Goal: Information Seeking & Learning: Learn about a topic

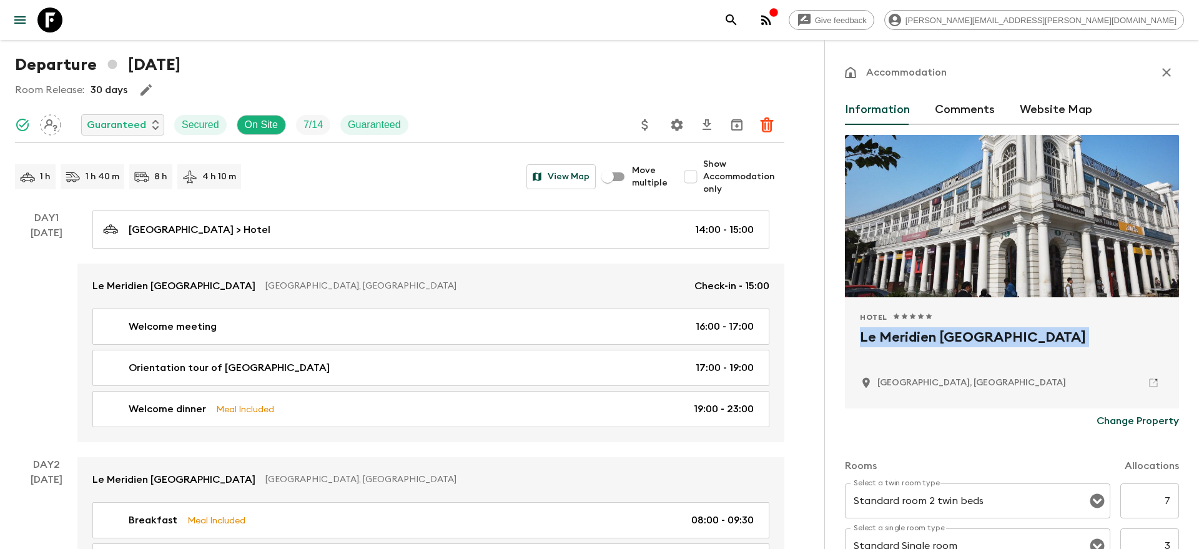
scroll to position [32, 0]
click at [744, 17] on button "search adventures" at bounding box center [731, 19] width 25 height 25
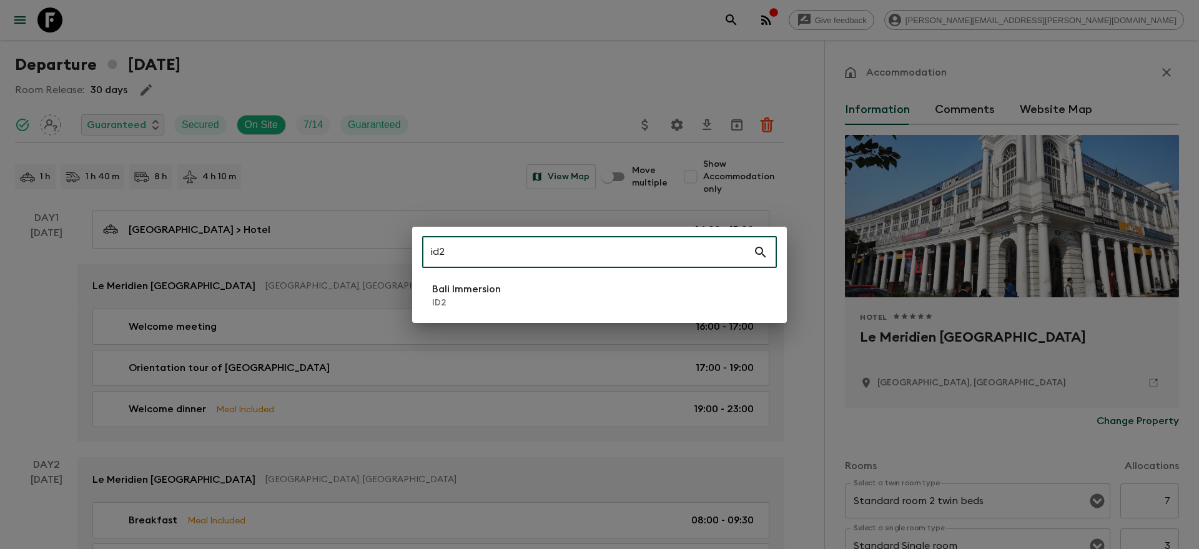
type input "id2"
click at [684, 293] on li "Bali Immersion ID2" at bounding box center [599, 295] width 355 height 35
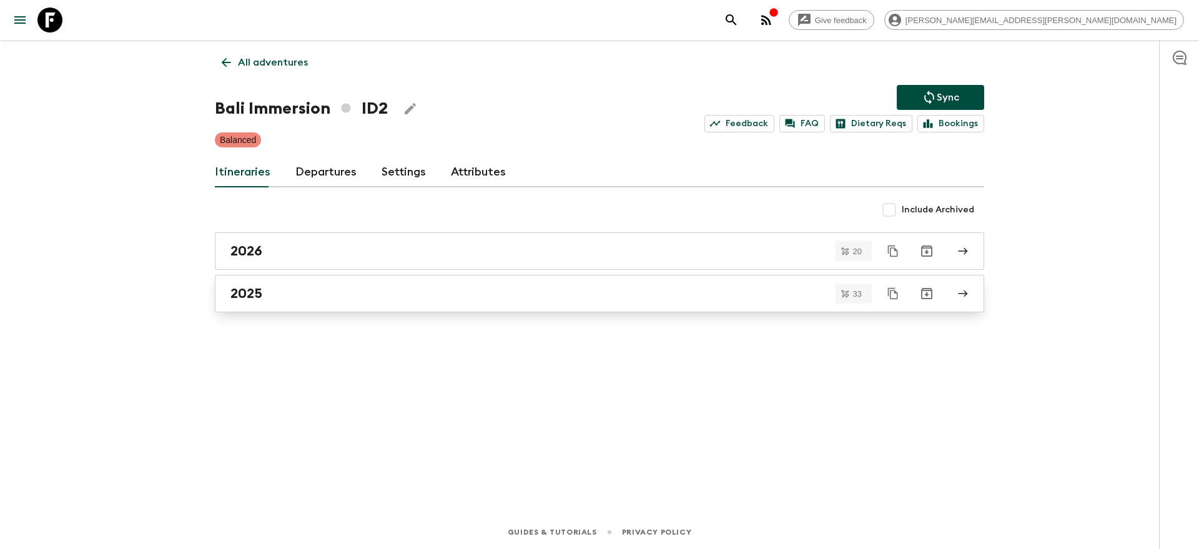
click at [672, 293] on div "2025" at bounding box center [587, 293] width 714 height 16
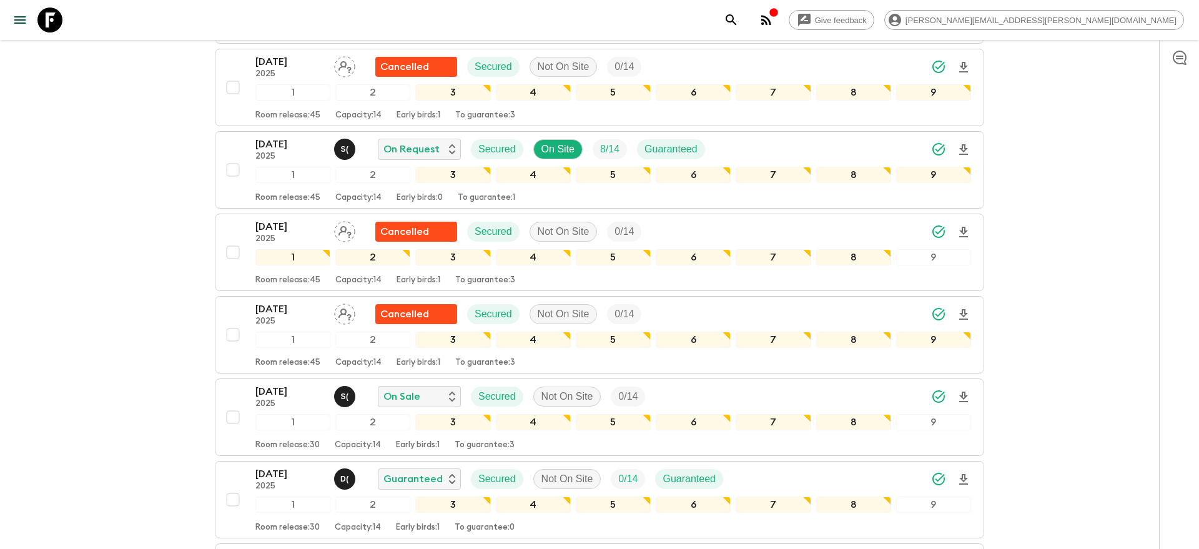
scroll to position [1460, 0]
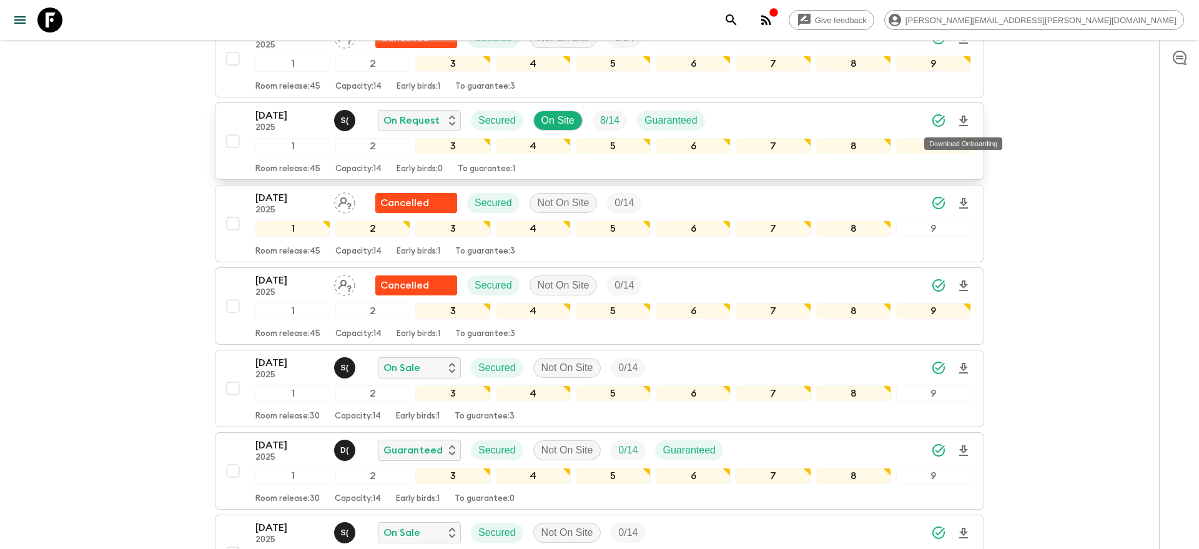
click at [965, 120] on icon "Download Onboarding" at bounding box center [963, 121] width 9 height 11
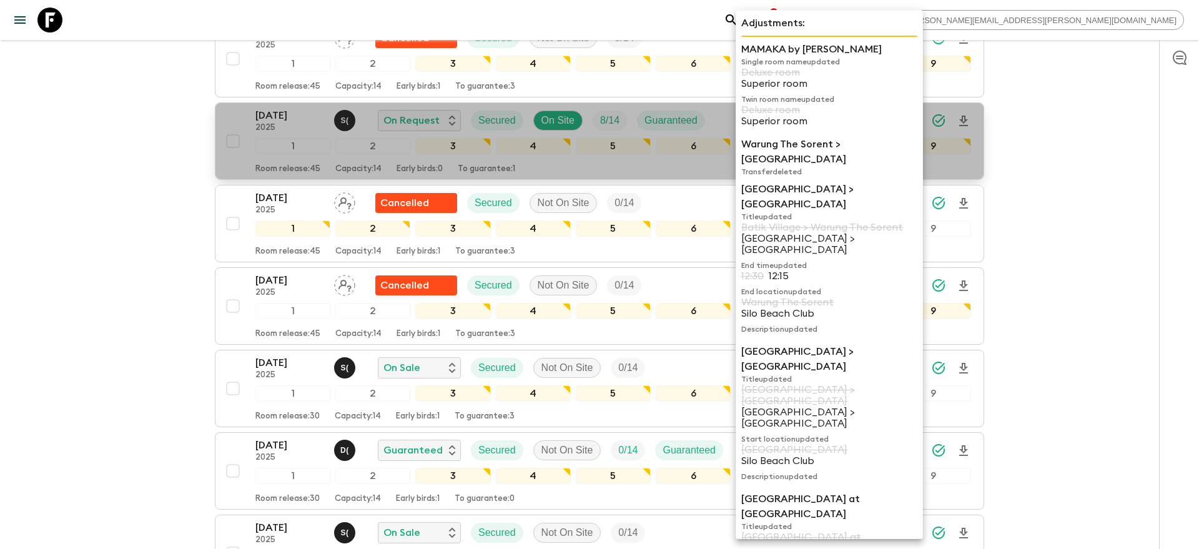
click at [784, 120] on p "Superior room" at bounding box center [829, 121] width 176 height 11
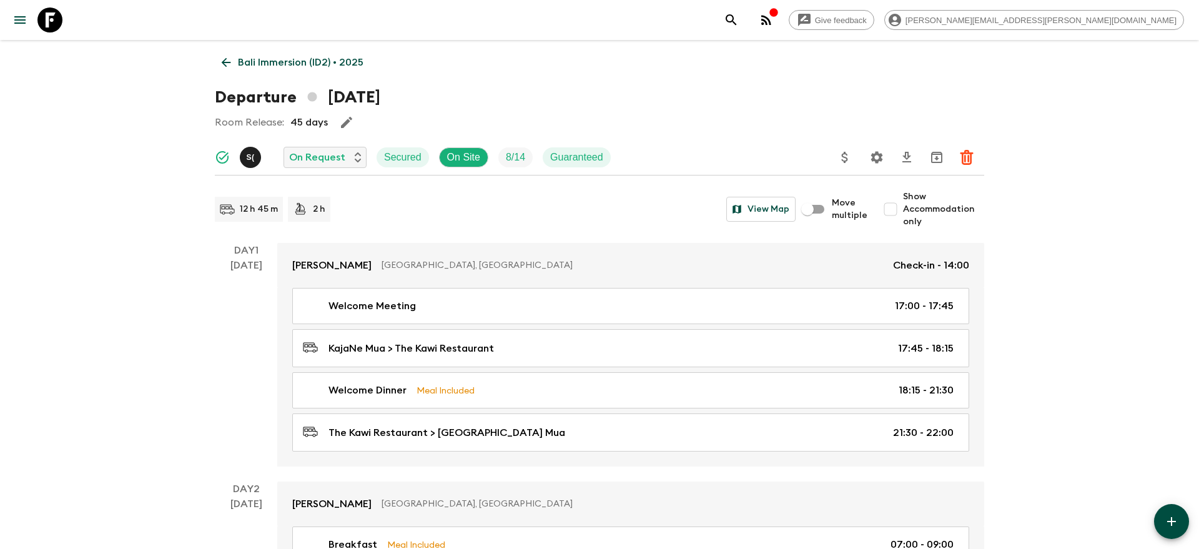
click at [877, 160] on icon "Settings" at bounding box center [877, 157] width 12 height 12
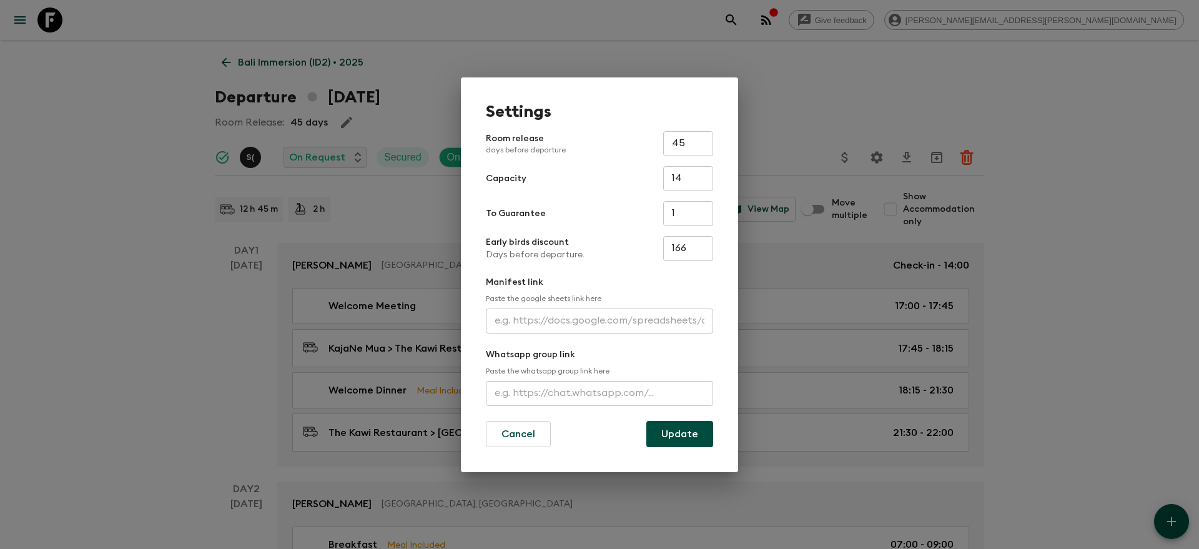
click at [505, 318] on input "text" at bounding box center [599, 320] width 227 height 25
paste input "[URL][DOMAIN_NAME]"
type input "[URL][DOMAIN_NAME]"
click at [673, 435] on button "Update" at bounding box center [679, 434] width 67 height 26
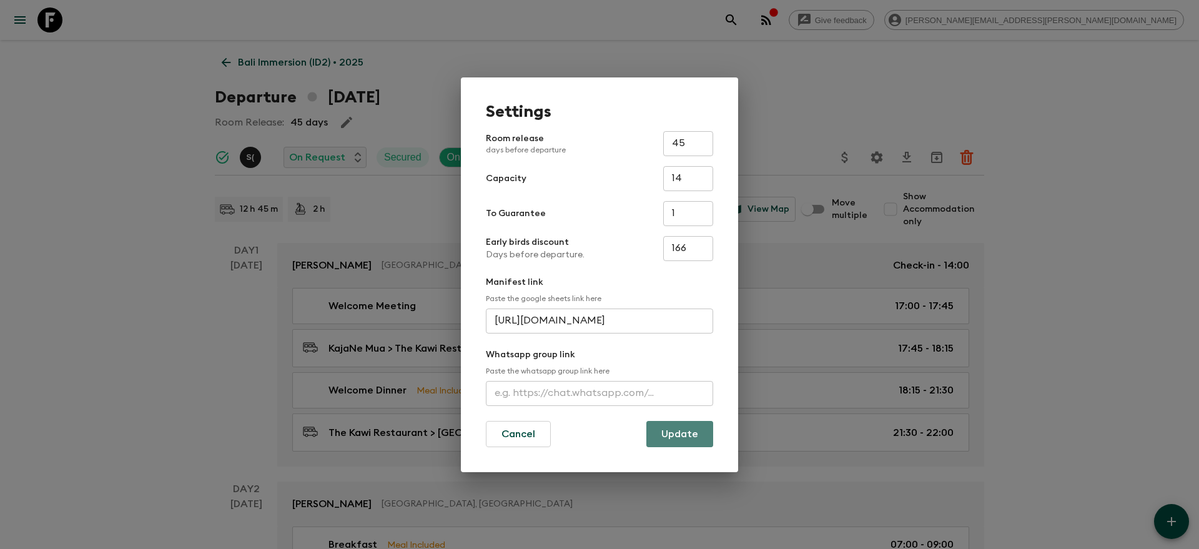
scroll to position [0, 0]
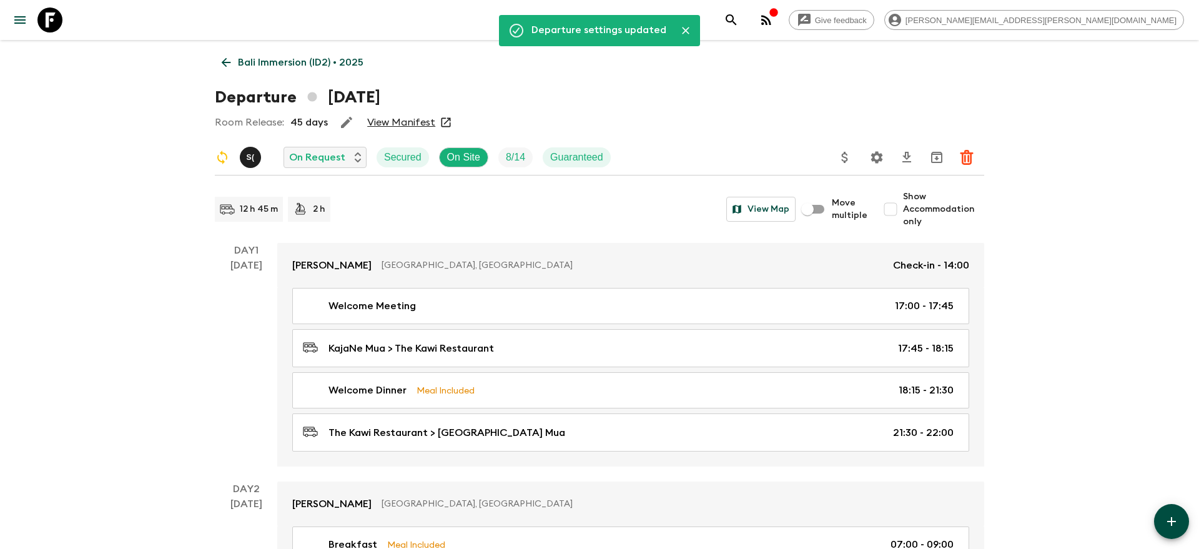
click at [739, 19] on icon "search adventures" at bounding box center [731, 19] width 15 height 15
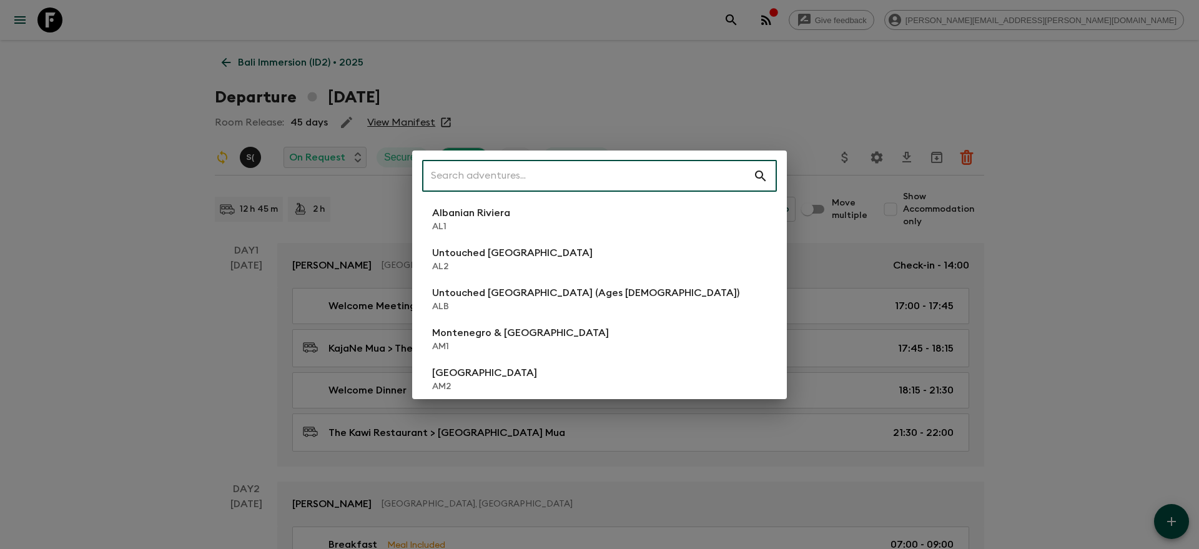
click at [618, 173] on input "text" at bounding box center [587, 176] width 331 height 35
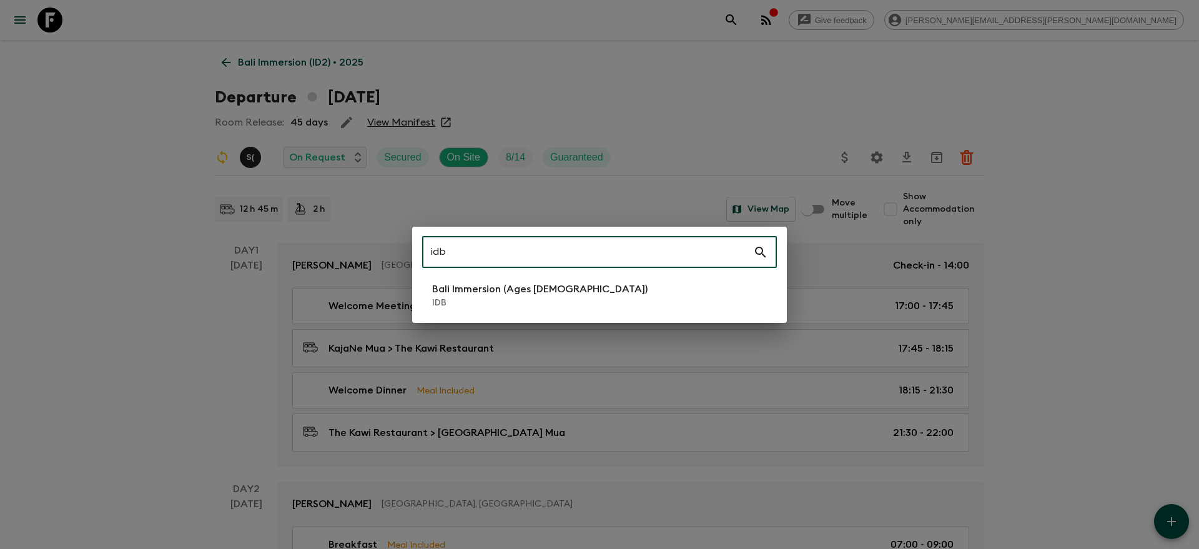
type input "idb"
click at [581, 302] on li "Bali Immersion (Ages [DEMOGRAPHIC_DATA]) IDB" at bounding box center [599, 295] width 355 height 35
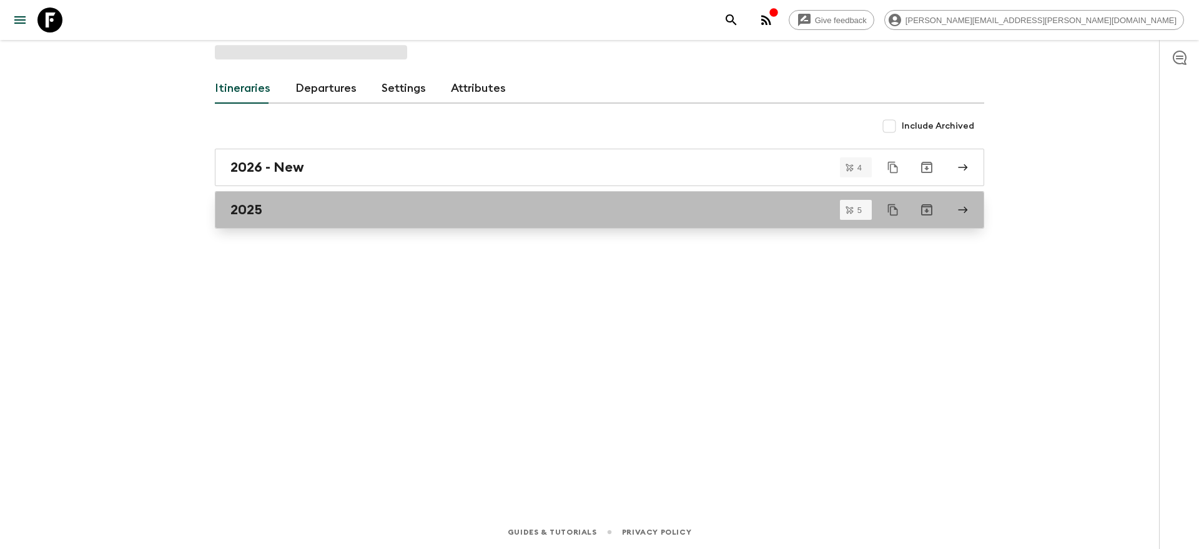
click at [576, 223] on link "2025" at bounding box center [599, 209] width 769 height 37
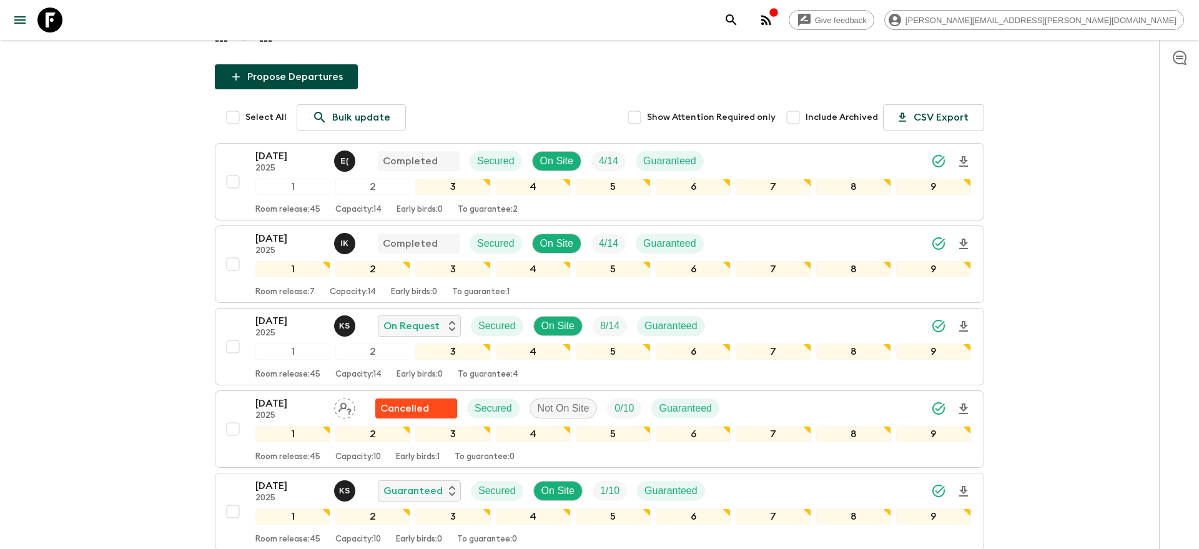
scroll to position [89, 0]
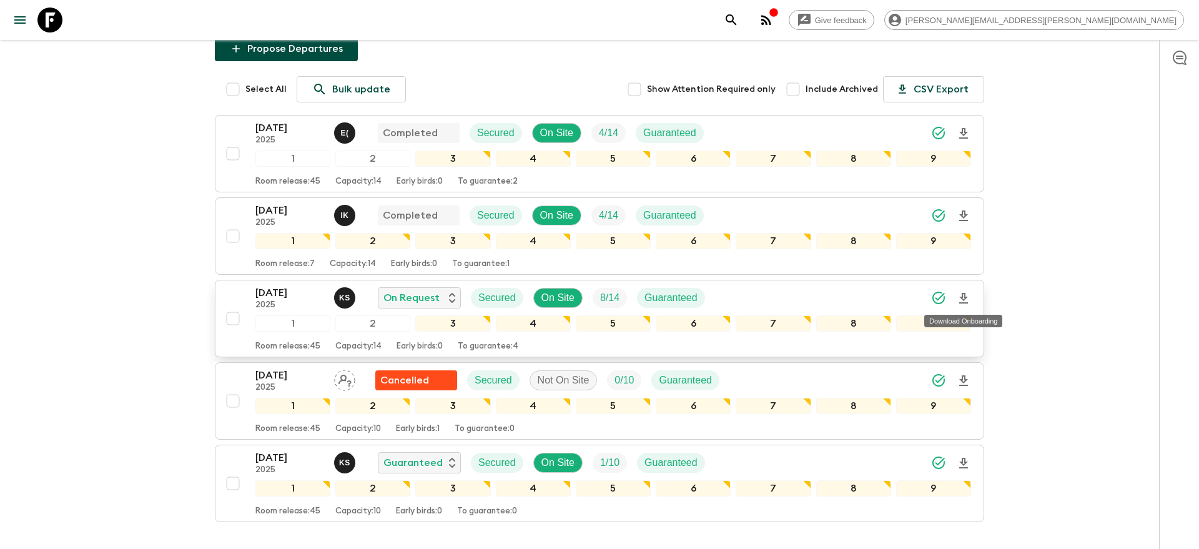
click at [966, 295] on icon "Download Onboarding" at bounding box center [963, 298] width 15 height 15
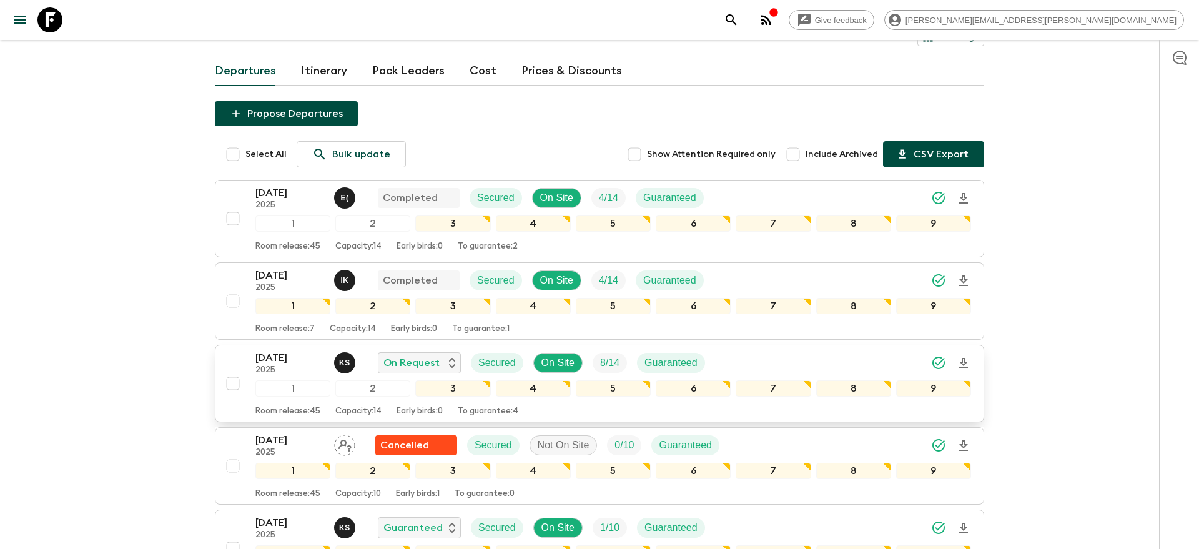
scroll to position [129, 0]
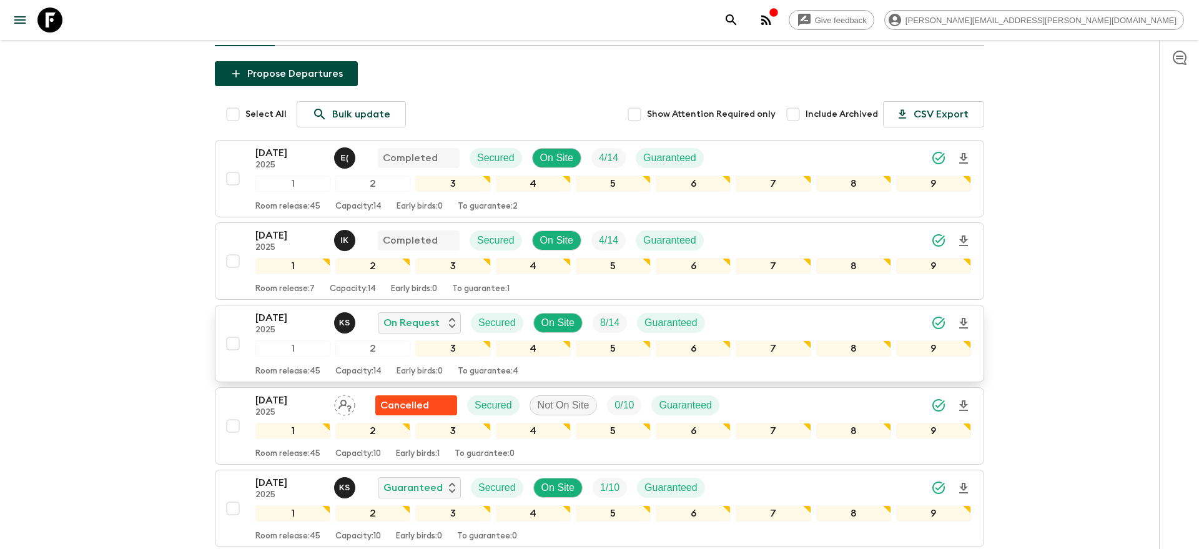
click at [739, 18] on icon "search adventures" at bounding box center [731, 19] width 15 height 15
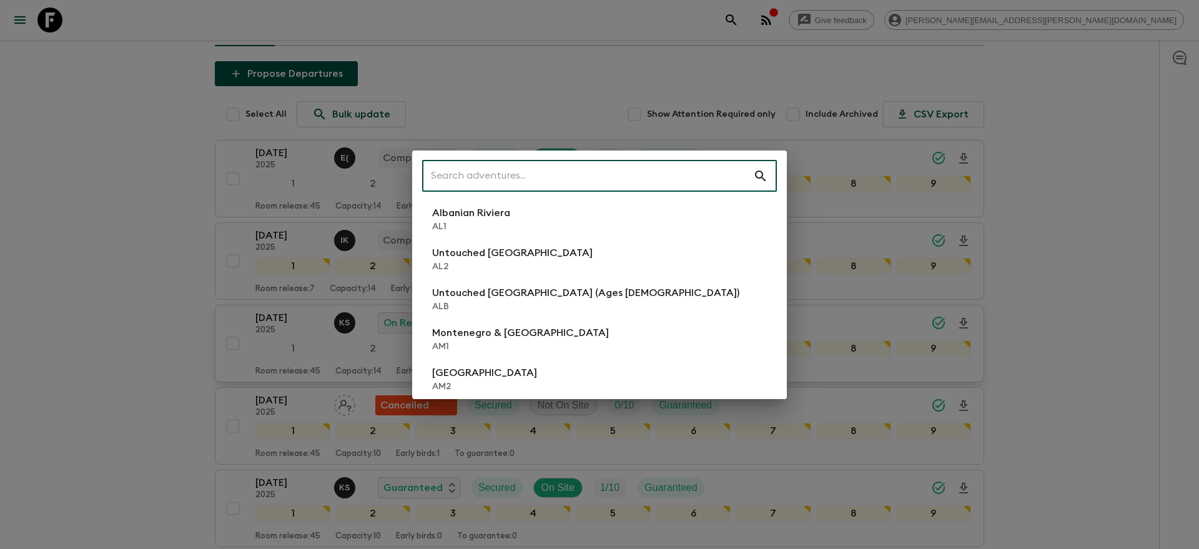
click at [543, 167] on input "text" at bounding box center [587, 176] width 331 height 35
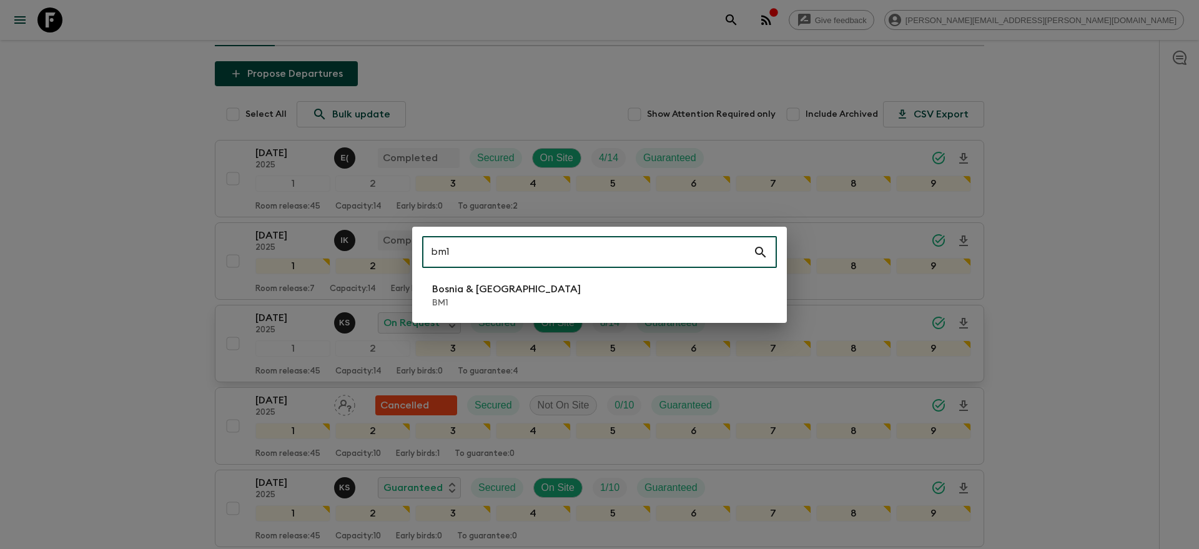
type input "bm1"
click at [525, 310] on li "Bosnia & Montenegro BM1" at bounding box center [599, 295] width 355 height 35
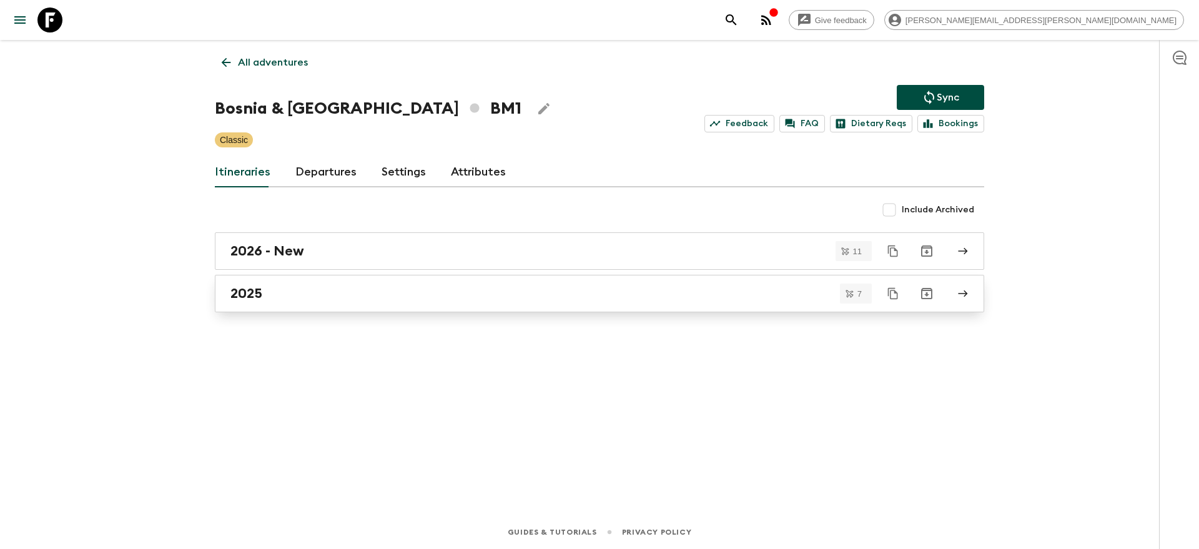
click at [431, 288] on div "2025" at bounding box center [587, 293] width 714 height 16
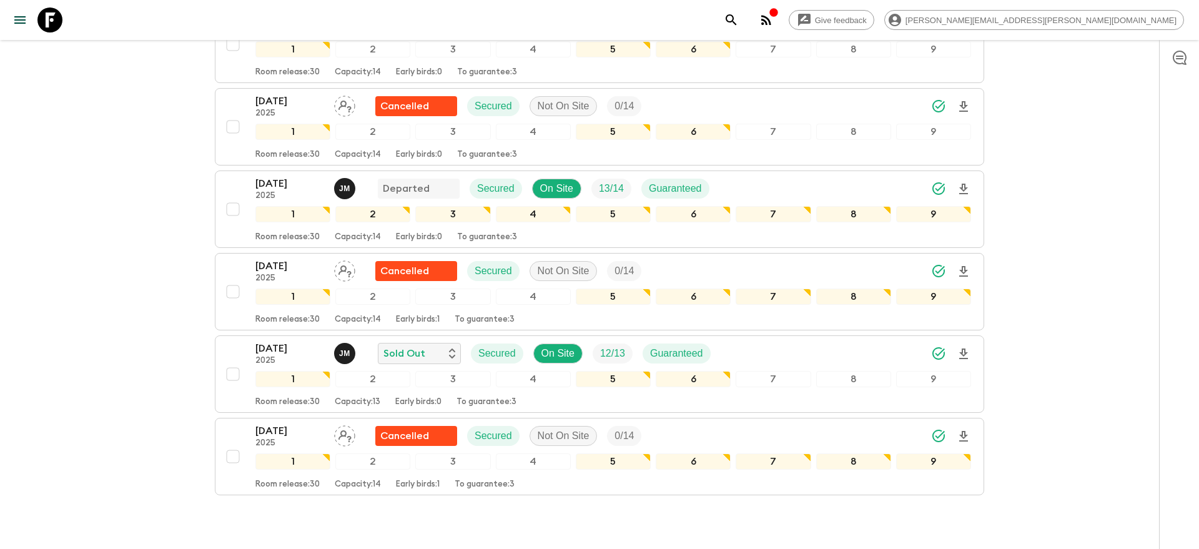
scroll to position [324, 0]
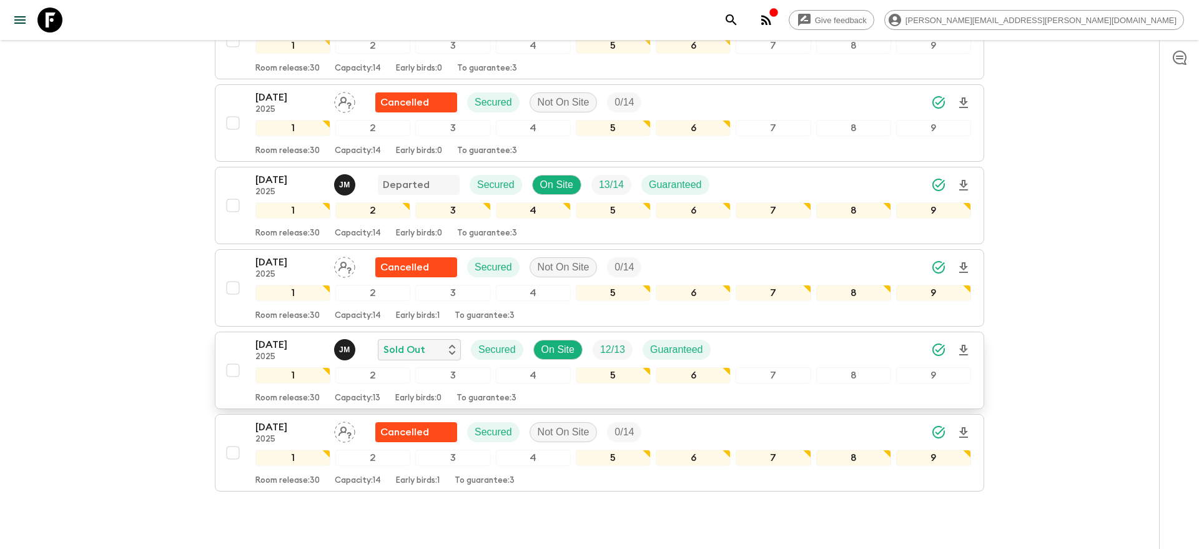
click at [964, 357] on icon "Download Onboarding" at bounding box center [963, 350] width 15 height 15
click at [744, 26] on button "search adventures" at bounding box center [731, 19] width 25 height 25
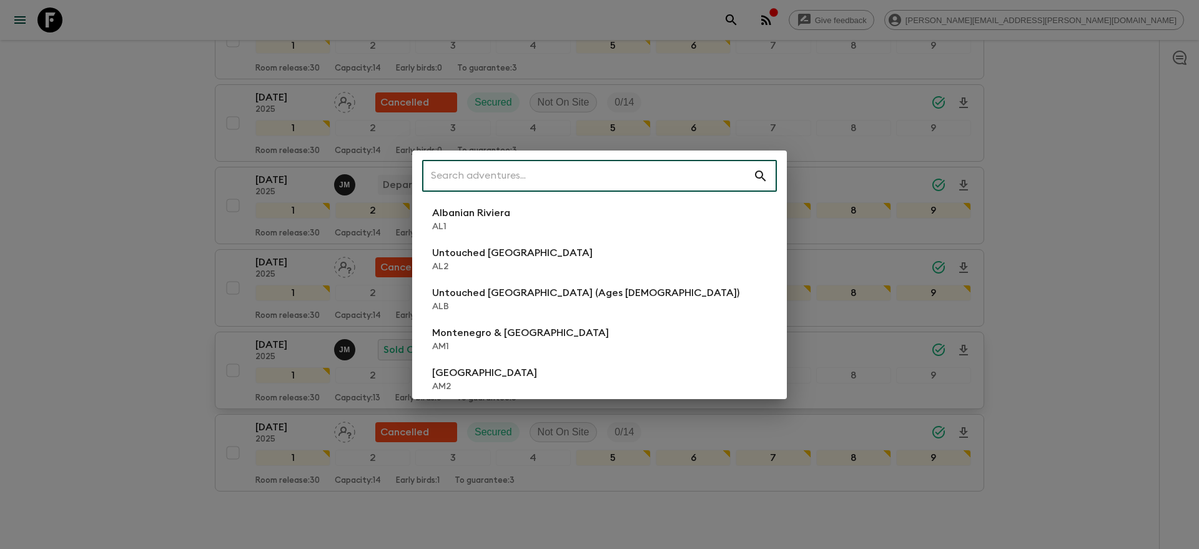
click at [585, 182] on input "text" at bounding box center [587, 176] width 331 height 35
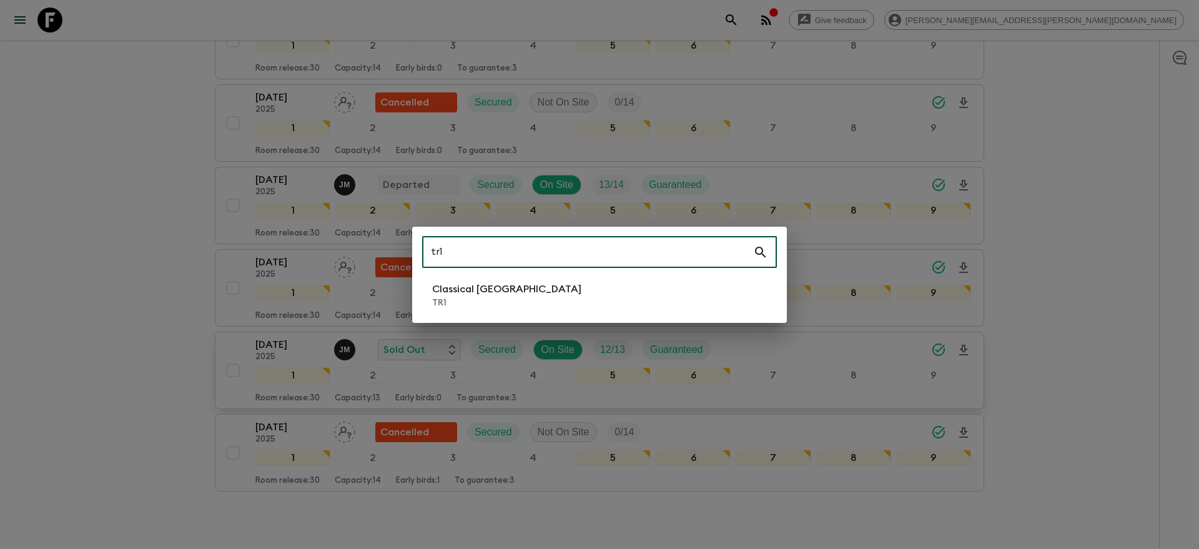
type input "tr1"
click at [621, 291] on li "Classical Türkiye TR1" at bounding box center [599, 295] width 355 height 35
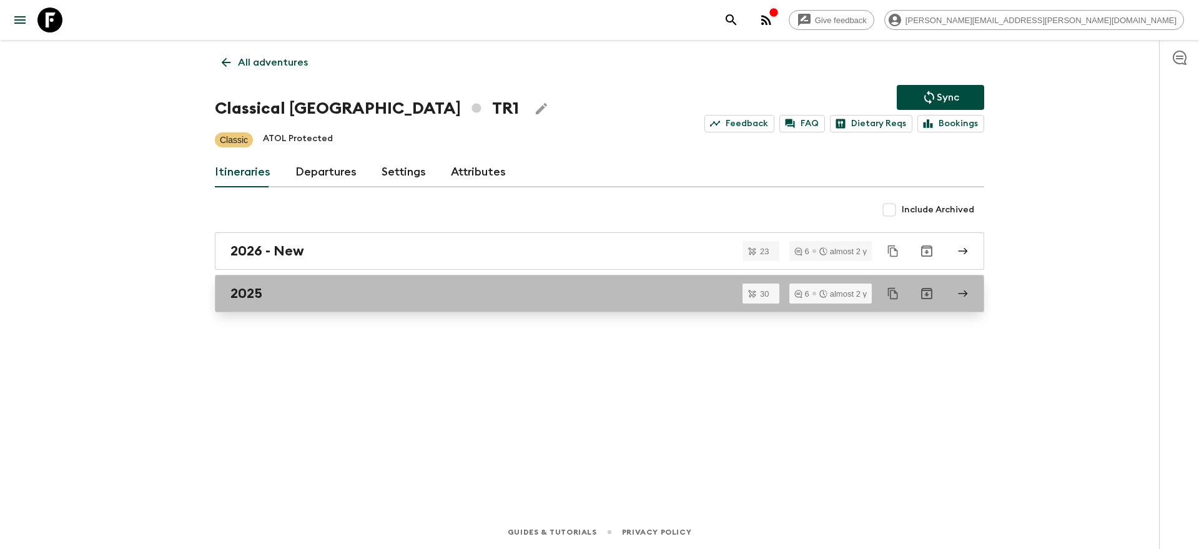
click at [617, 293] on div "2025" at bounding box center [587, 293] width 714 height 16
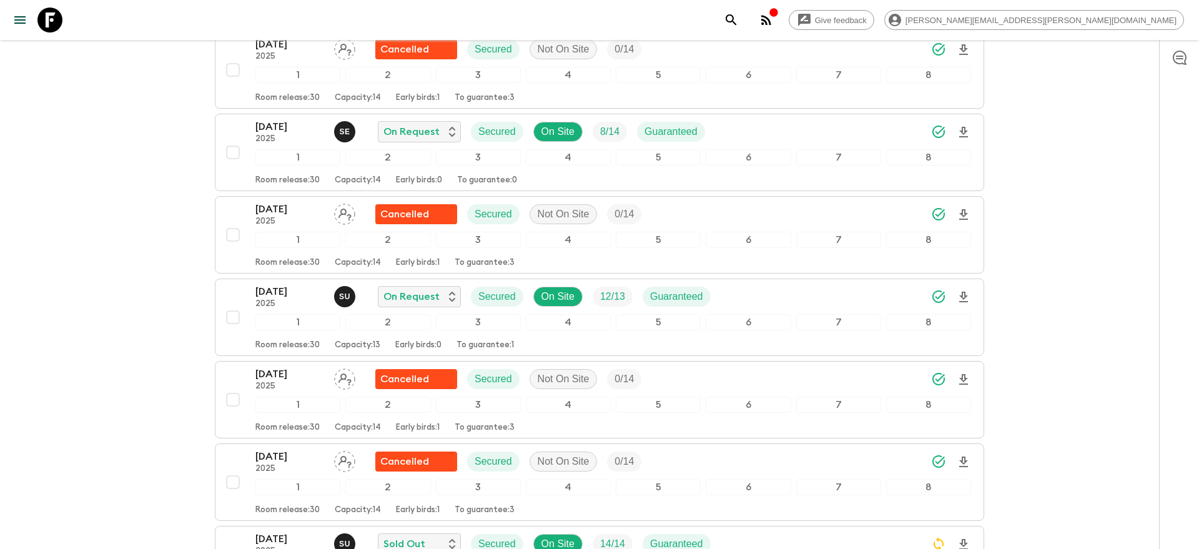
scroll to position [1530, 0]
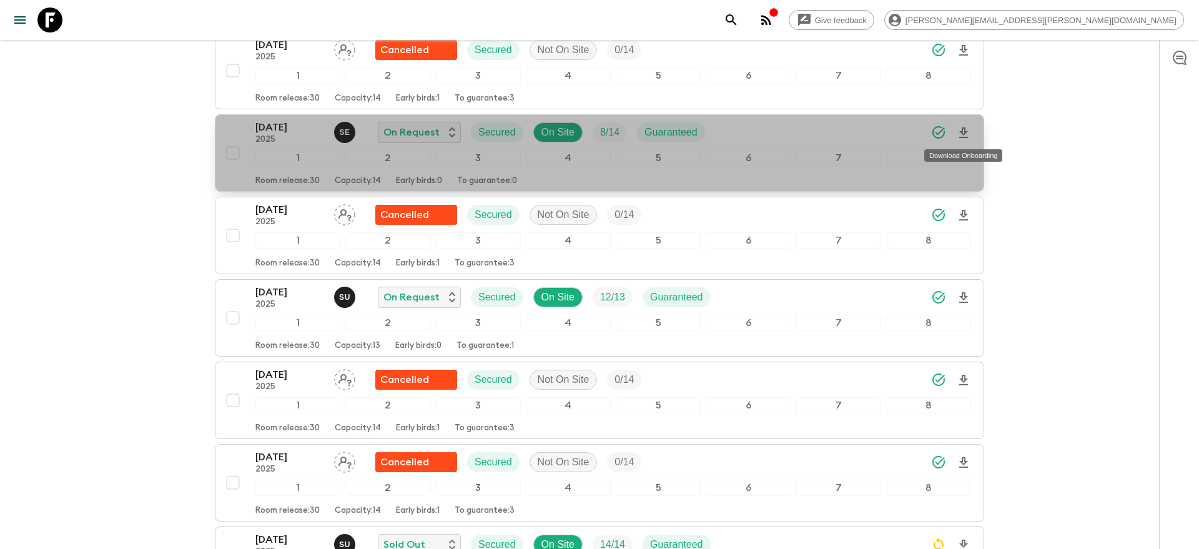
click at [967, 132] on icon "Download Onboarding" at bounding box center [963, 133] width 15 height 15
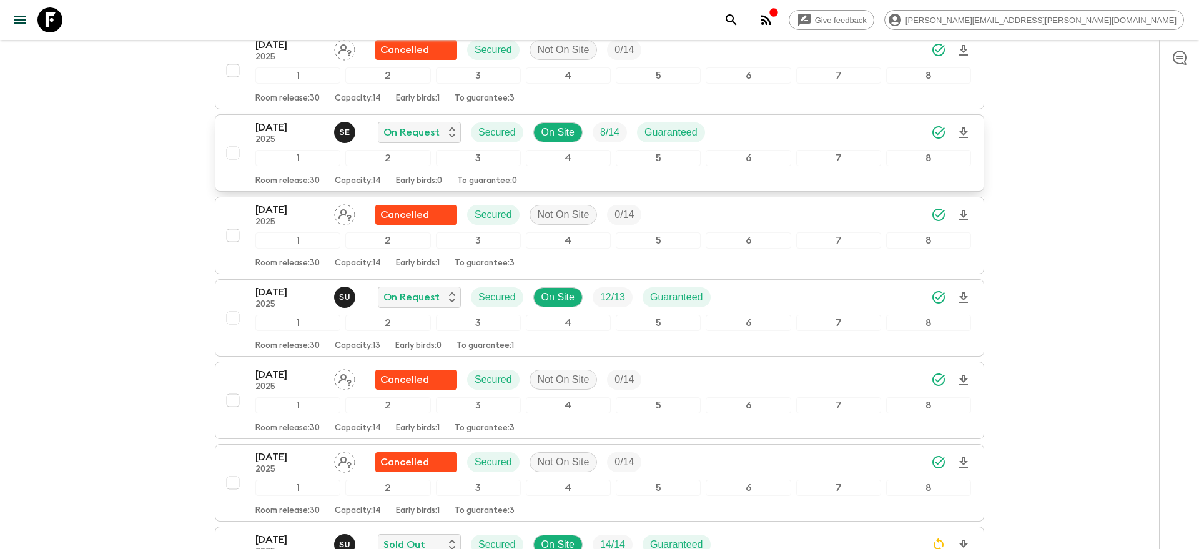
click at [744, 11] on button "search adventures" at bounding box center [731, 19] width 25 height 25
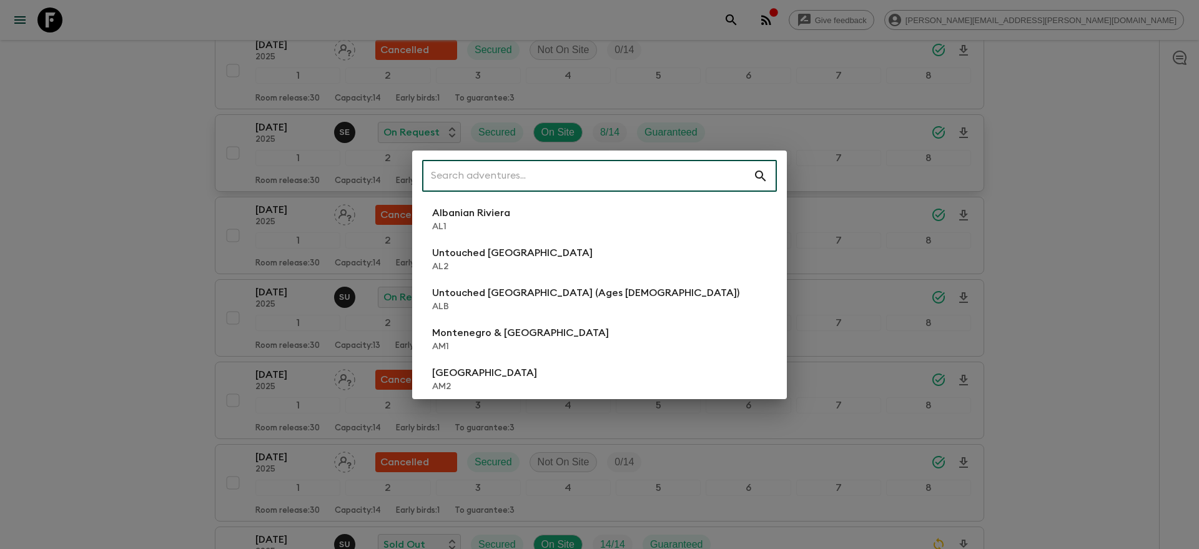
click at [659, 182] on input "text" at bounding box center [587, 176] width 331 height 35
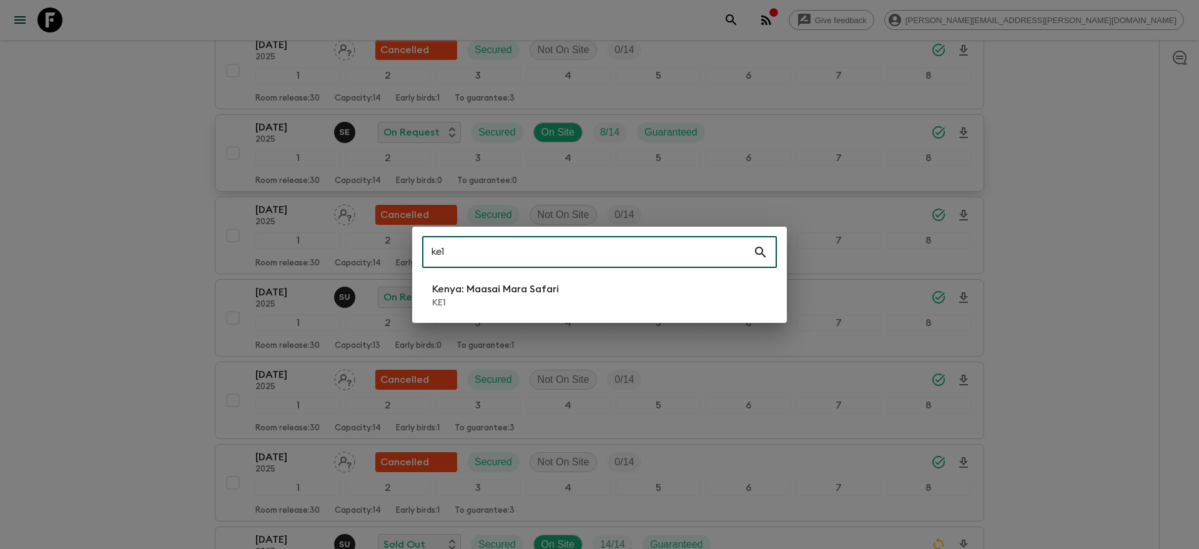
type input "ke1"
click at [648, 299] on li "[GEOGRAPHIC_DATA]: Maasai Mara Safari KE1" at bounding box center [599, 295] width 355 height 35
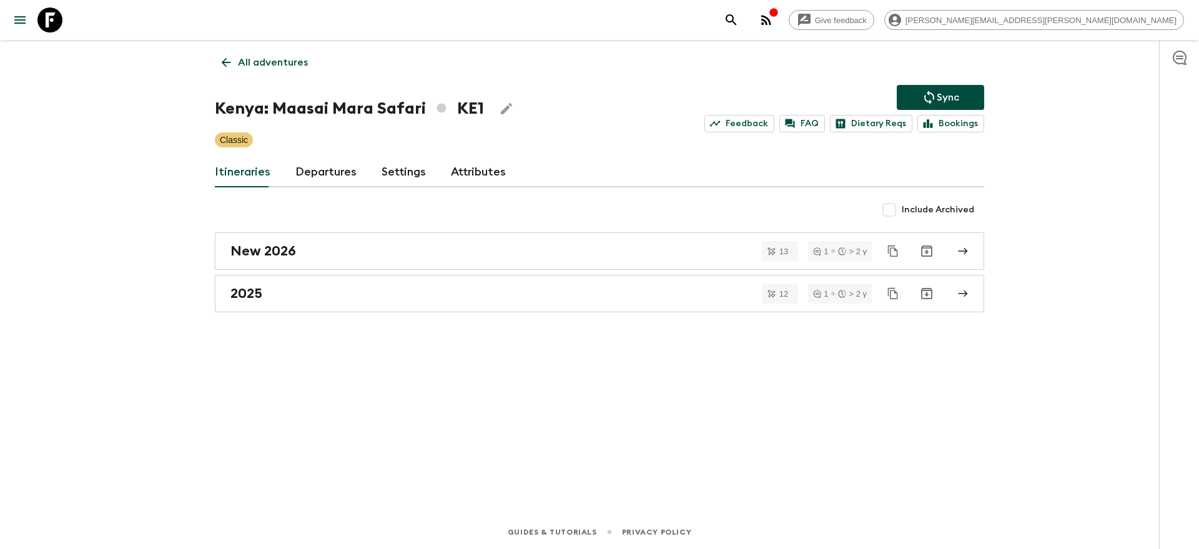
click at [648, 299] on div "2025" at bounding box center [587, 293] width 714 height 16
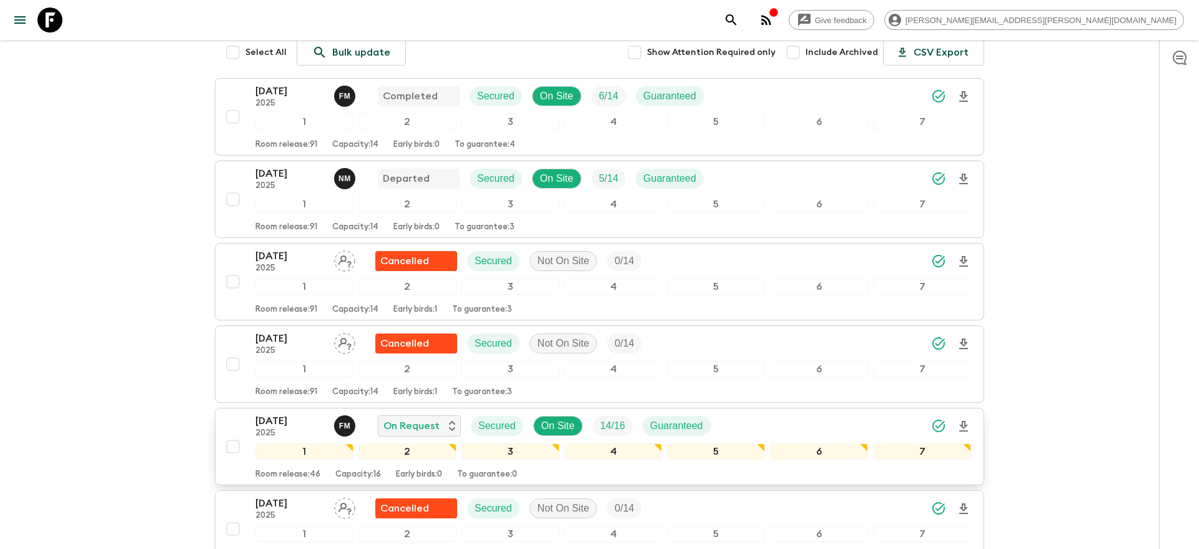
scroll to position [198, 0]
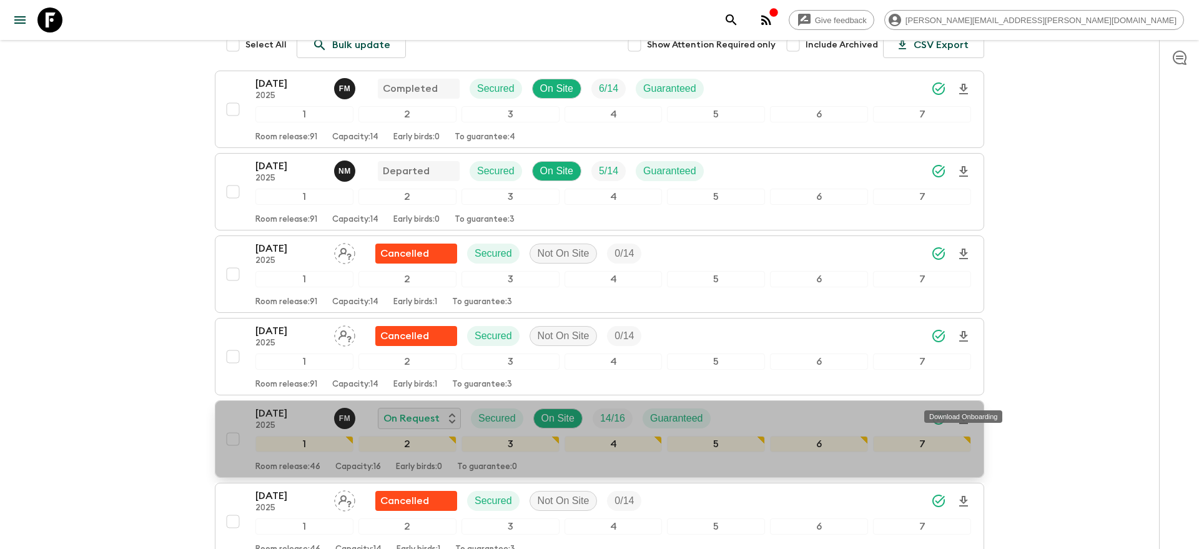
click at [965, 413] on icon "Download Onboarding" at bounding box center [963, 418] width 9 height 11
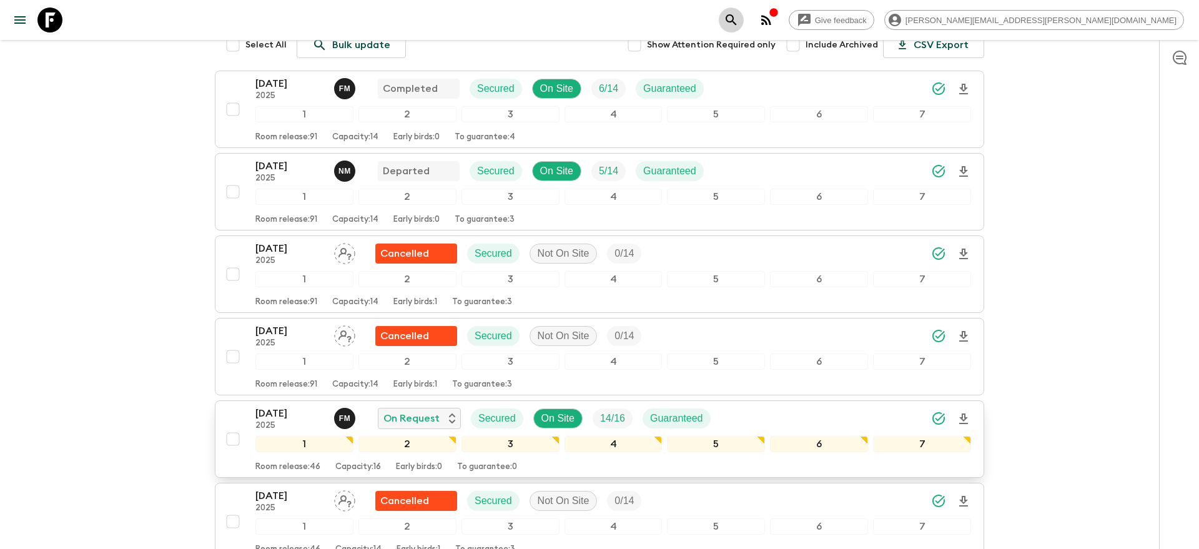
click at [739, 19] on icon "search adventures" at bounding box center [731, 19] width 15 height 15
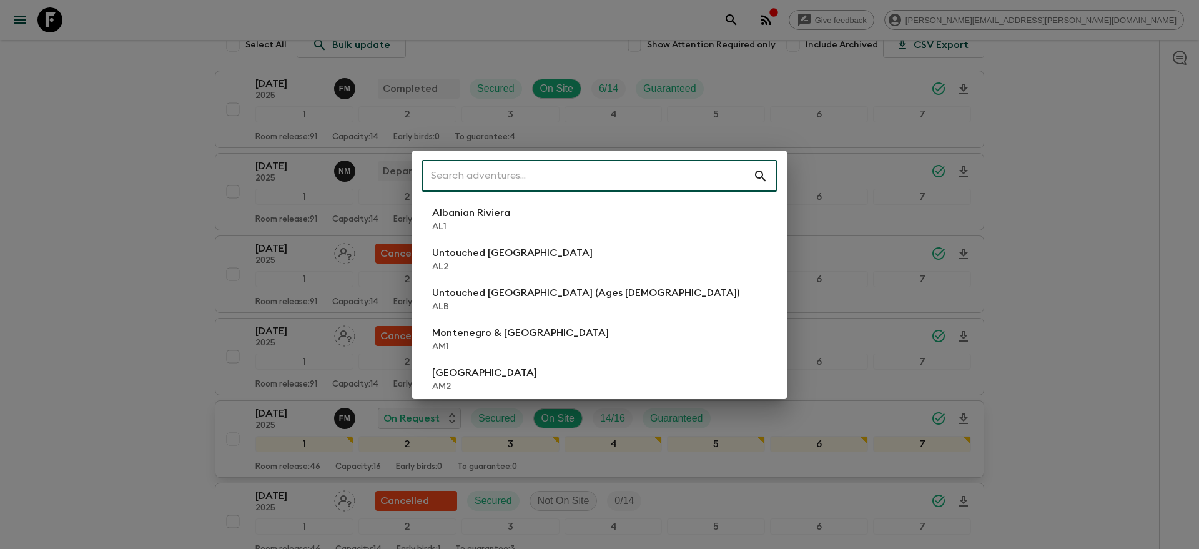
click at [668, 173] on input "text" at bounding box center [587, 176] width 331 height 35
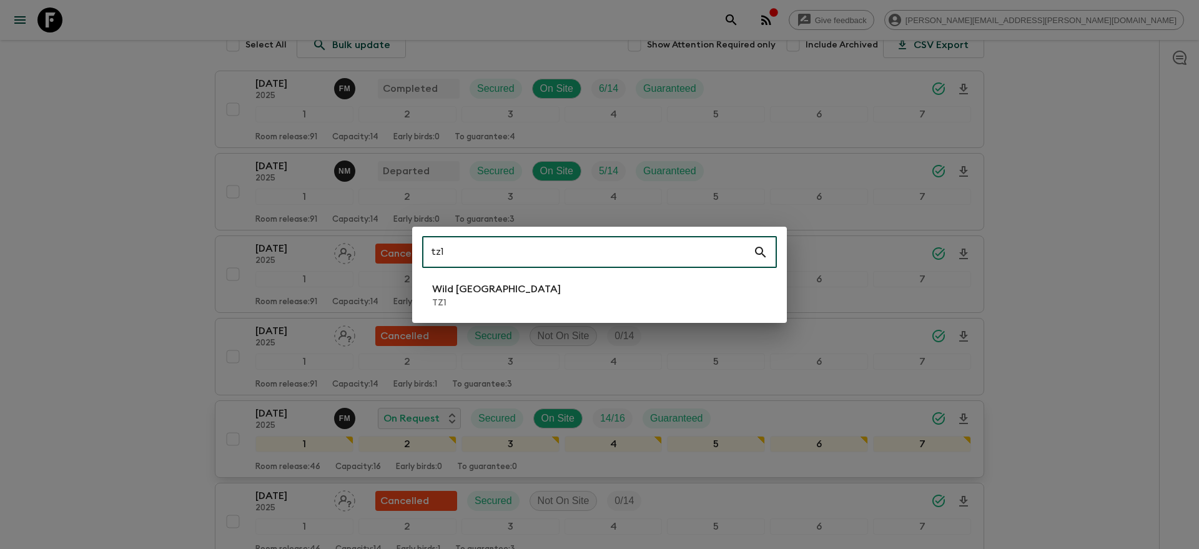
type input "tz1"
click at [588, 303] on li "Wild Tanzania TZ1" at bounding box center [599, 295] width 355 height 35
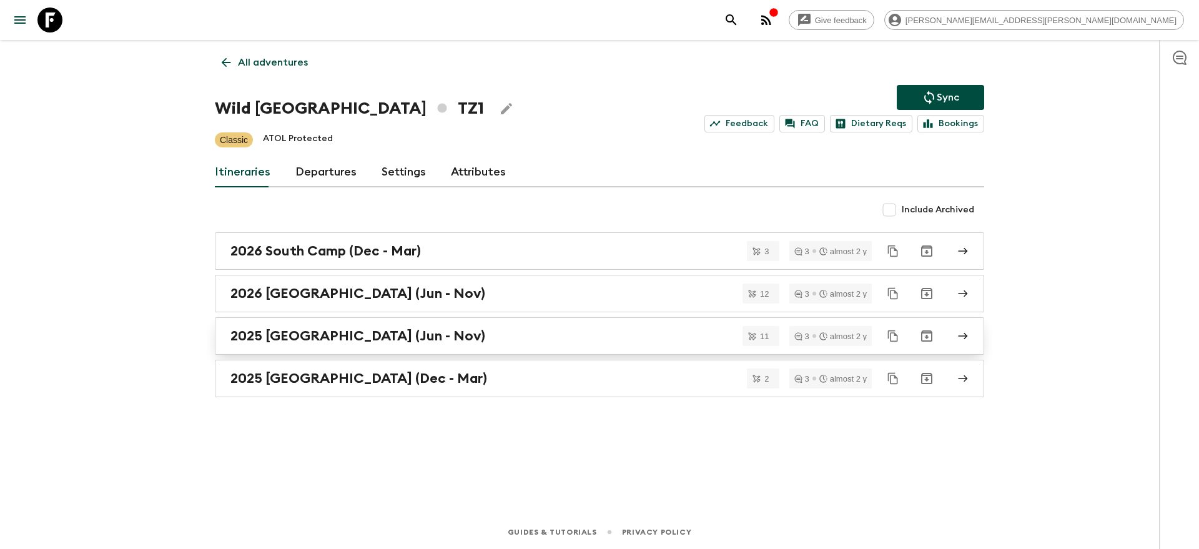
click at [446, 338] on div "2025 [GEOGRAPHIC_DATA] (Jun - Nov)" at bounding box center [587, 336] width 714 height 16
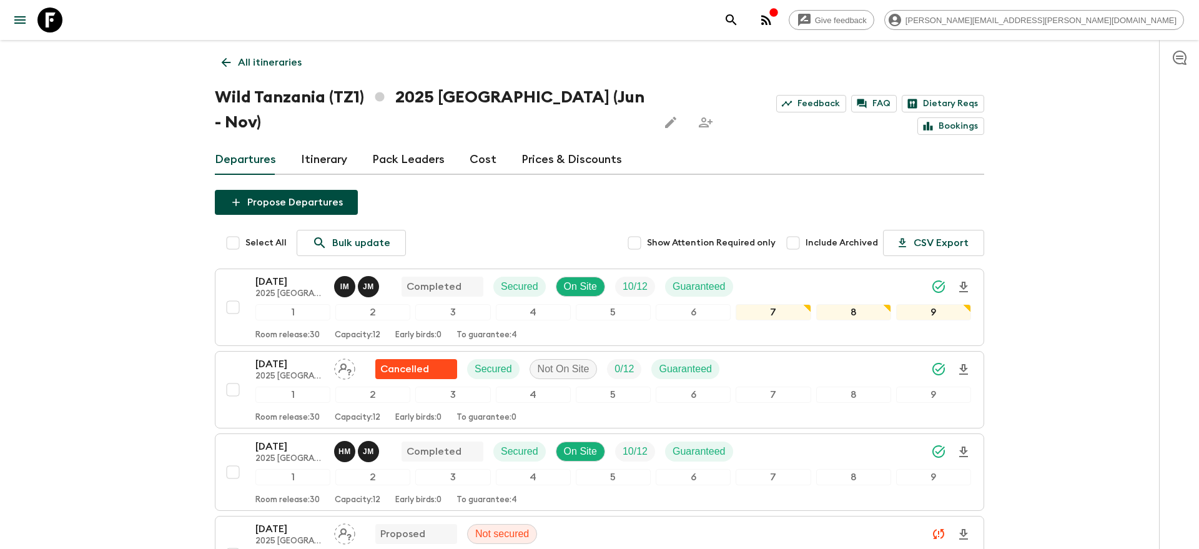
click at [330, 145] on link "Itinerary" at bounding box center [324, 160] width 46 height 30
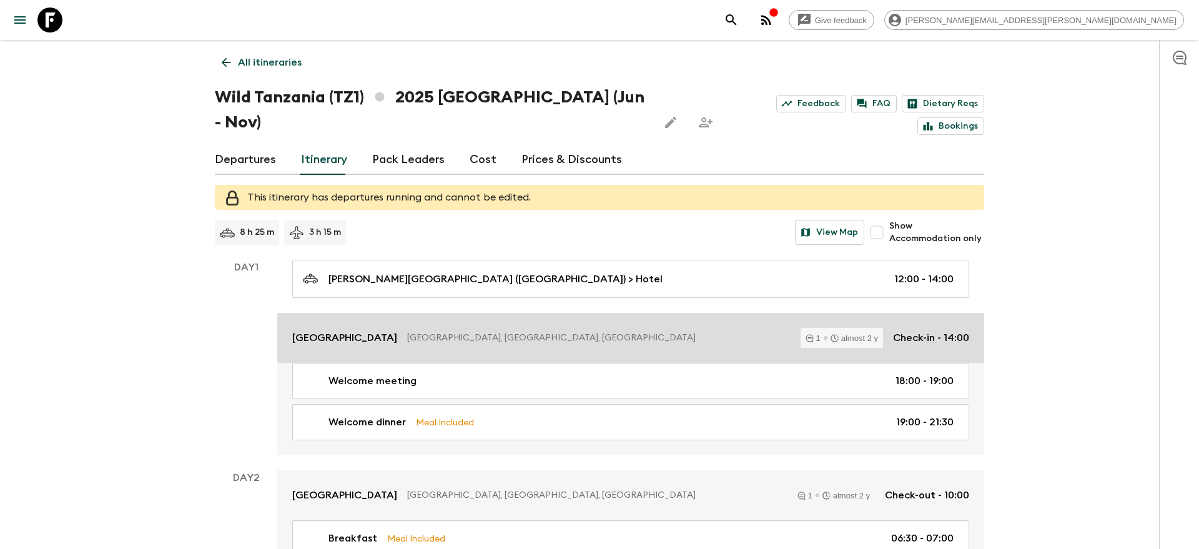
click at [476, 325] on link "[GEOGRAPHIC_DATA], [GEOGRAPHIC_DATA], [GEOGRAPHIC_DATA] almost 2 y Check-in - 1…" at bounding box center [630, 338] width 707 height 50
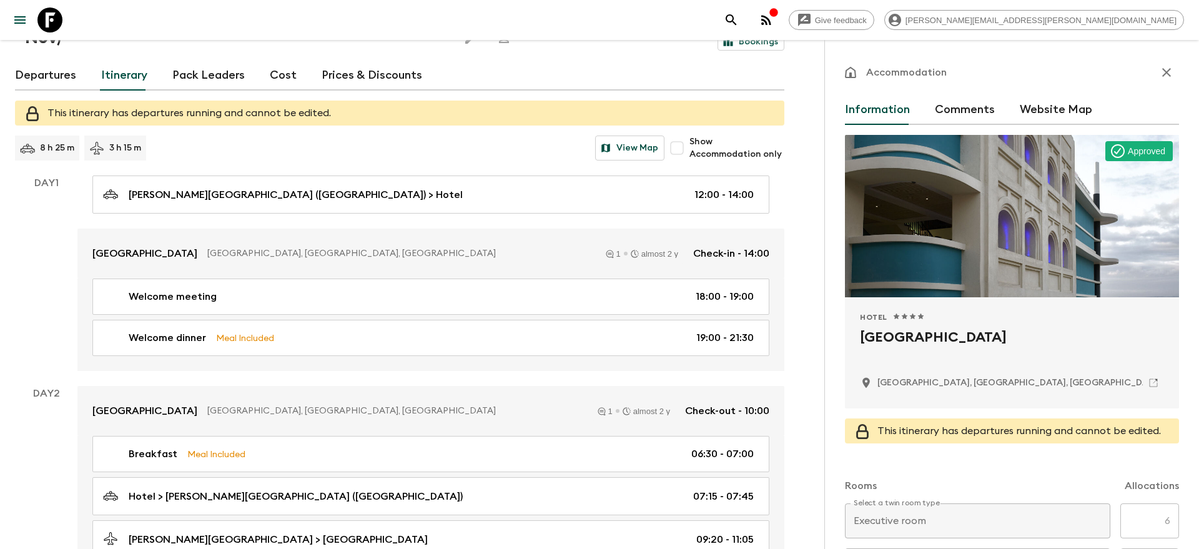
scroll to position [78, 0]
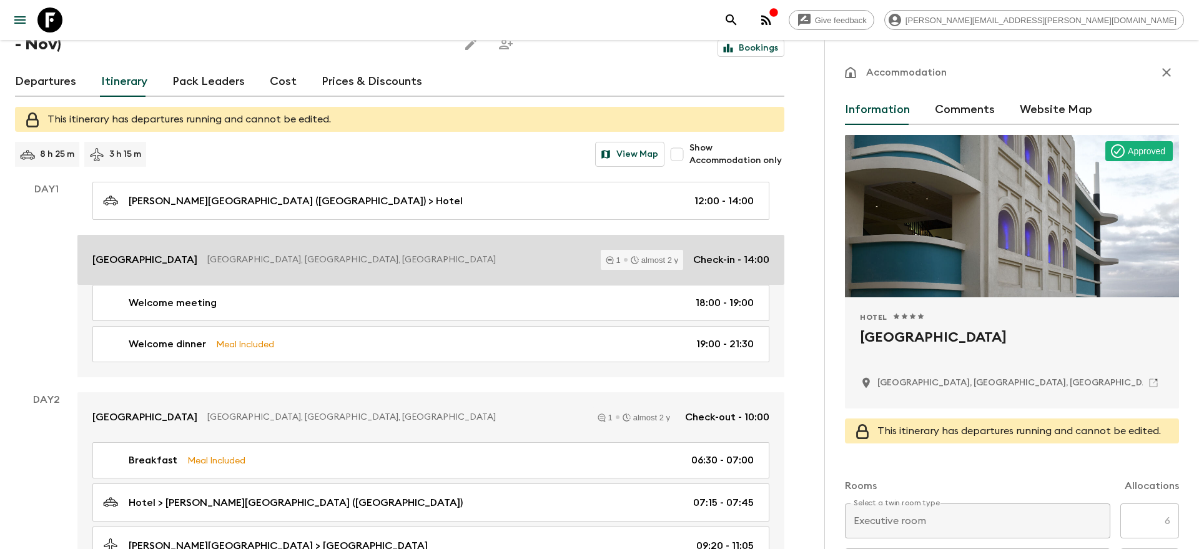
click at [350, 254] on p "[GEOGRAPHIC_DATA], [GEOGRAPHIC_DATA], [GEOGRAPHIC_DATA]" at bounding box center [398, 260] width 383 height 12
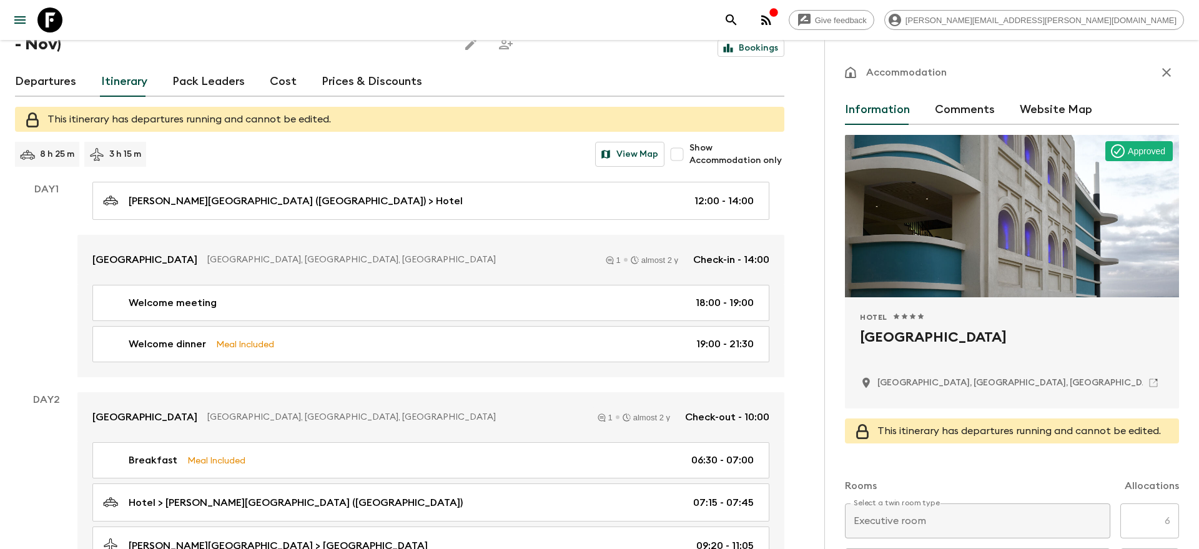
click at [914, 337] on h2 "[GEOGRAPHIC_DATA]" at bounding box center [1012, 347] width 304 height 40
click at [739, 19] on icon "search adventures" at bounding box center [731, 19] width 15 height 15
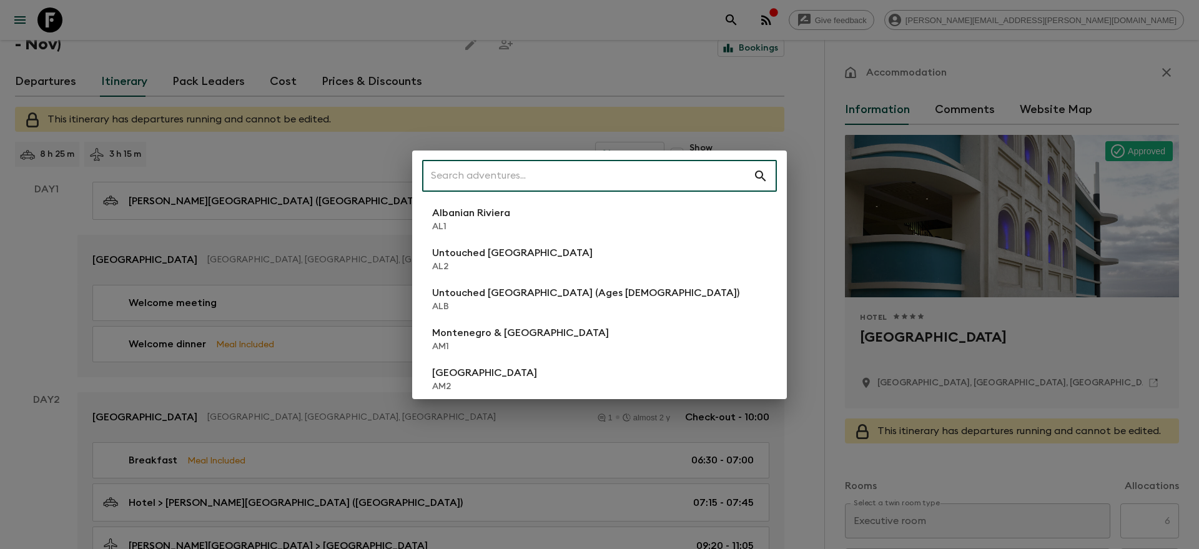
click at [709, 172] on input "text" at bounding box center [587, 176] width 331 height 35
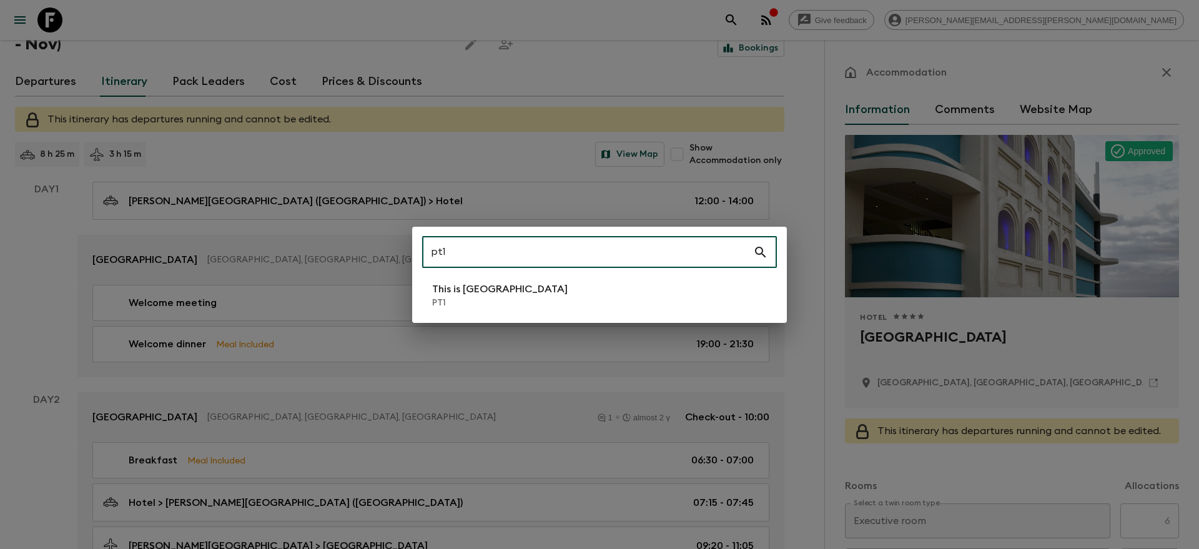
type input "pt1"
click at [554, 307] on li "This is Portugal PT1" at bounding box center [599, 295] width 355 height 35
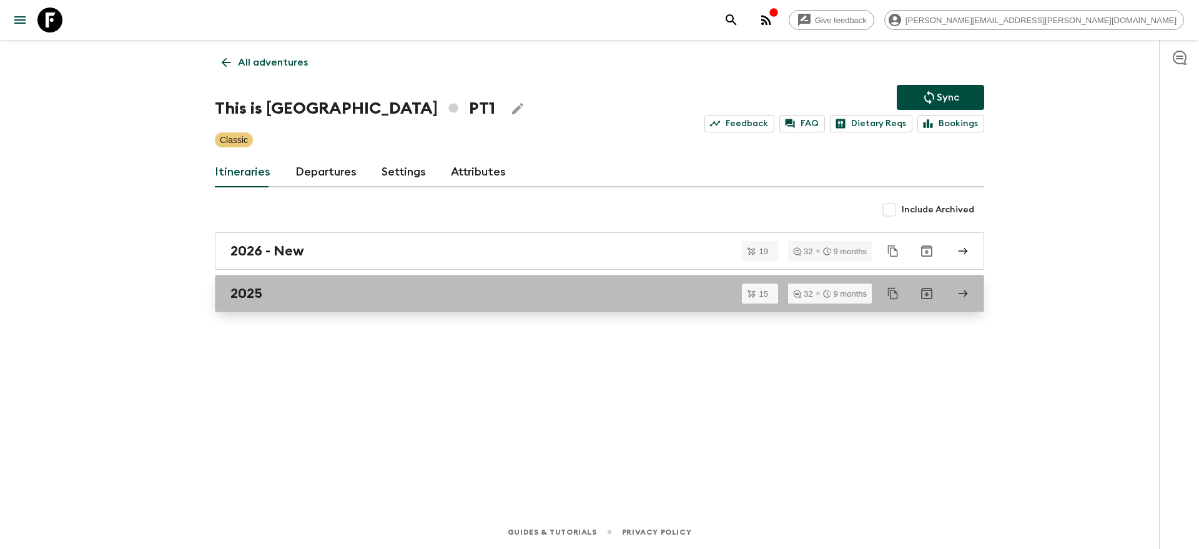
click at [403, 285] on div "2025" at bounding box center [587, 293] width 714 height 16
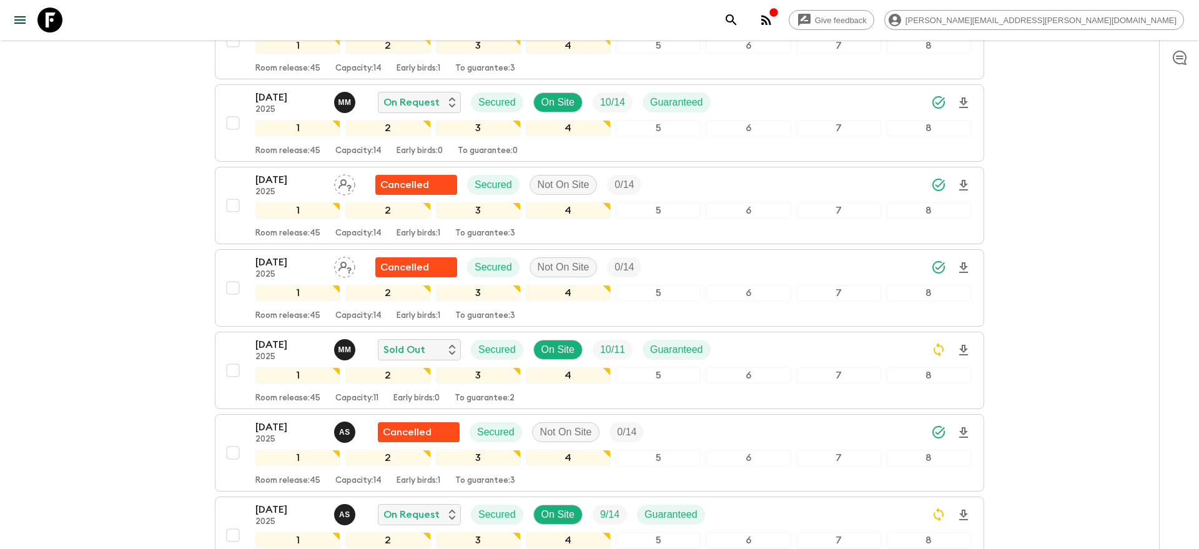
scroll to position [654, 0]
click at [854, 345] on div "[DATE] 2025 M M Sold Out Secured On Site 10 / 11 Guaranteed" at bounding box center [613, 349] width 716 height 25
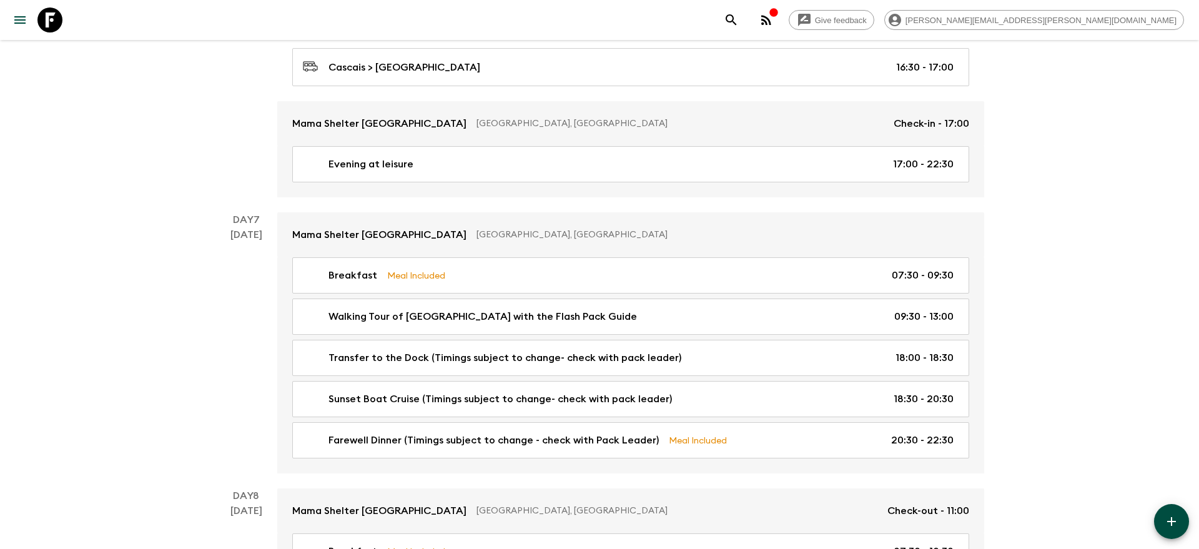
scroll to position [1862, 0]
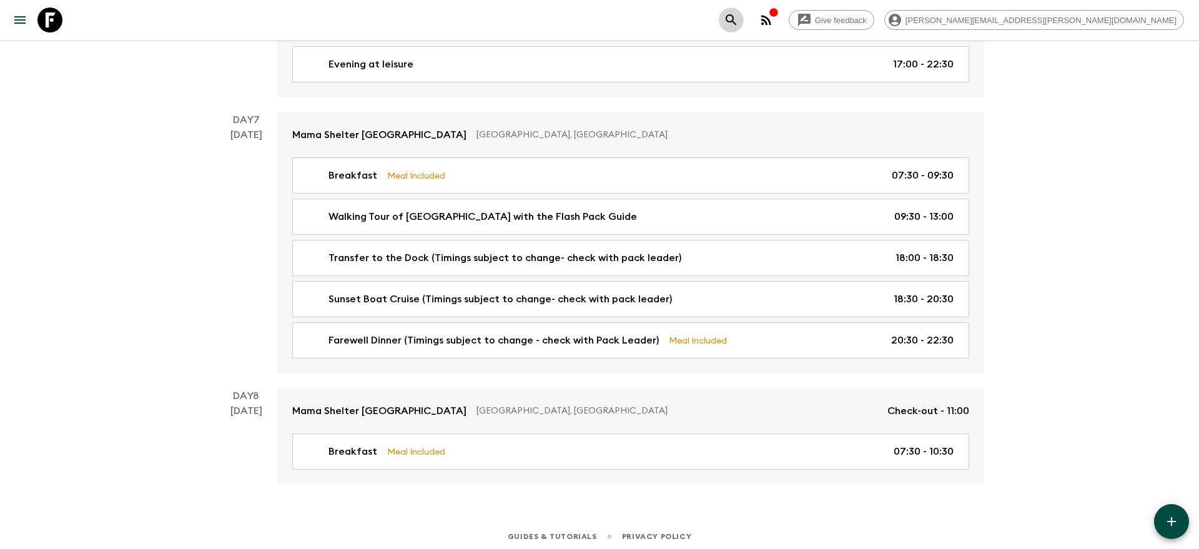
click at [739, 21] on icon "search adventures" at bounding box center [731, 19] width 15 height 15
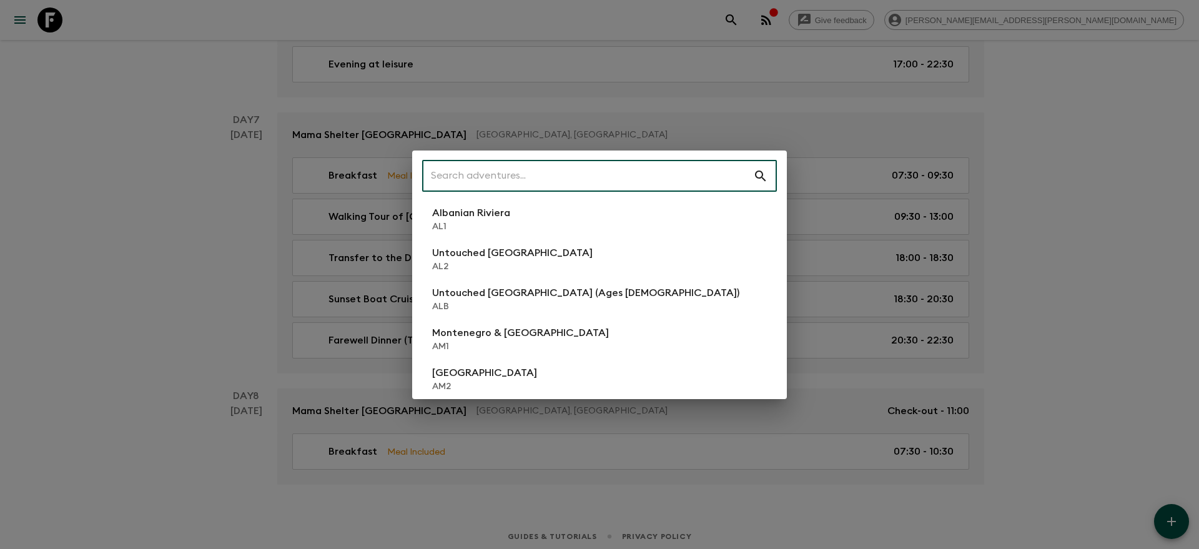
click at [688, 182] on input "text" at bounding box center [587, 176] width 331 height 35
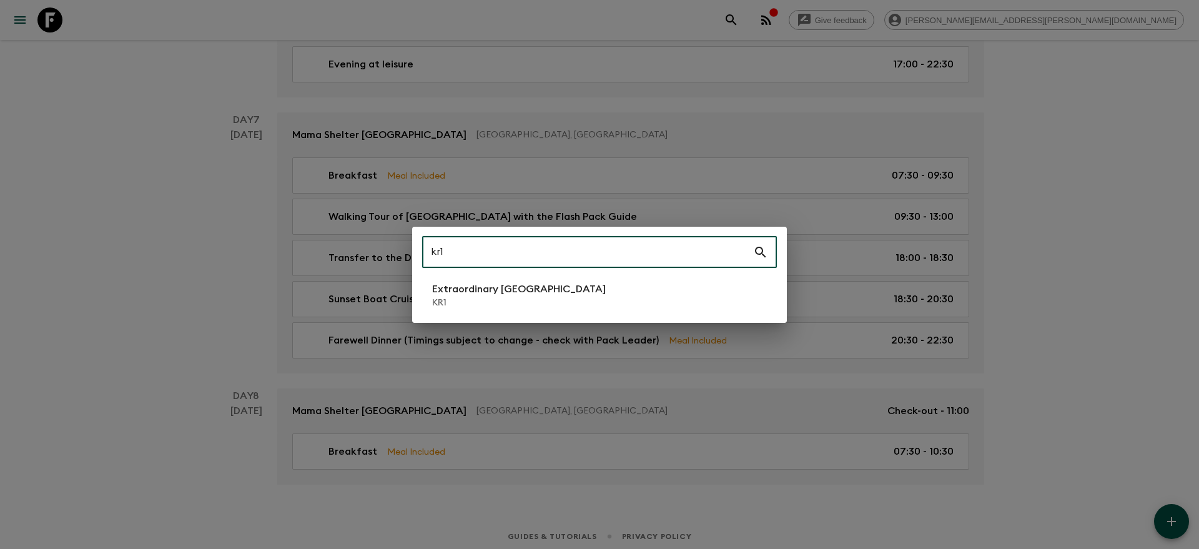
type input "kr1"
click at [624, 298] on li "Extraordinary [GEOGRAPHIC_DATA] KR1" at bounding box center [599, 295] width 355 height 35
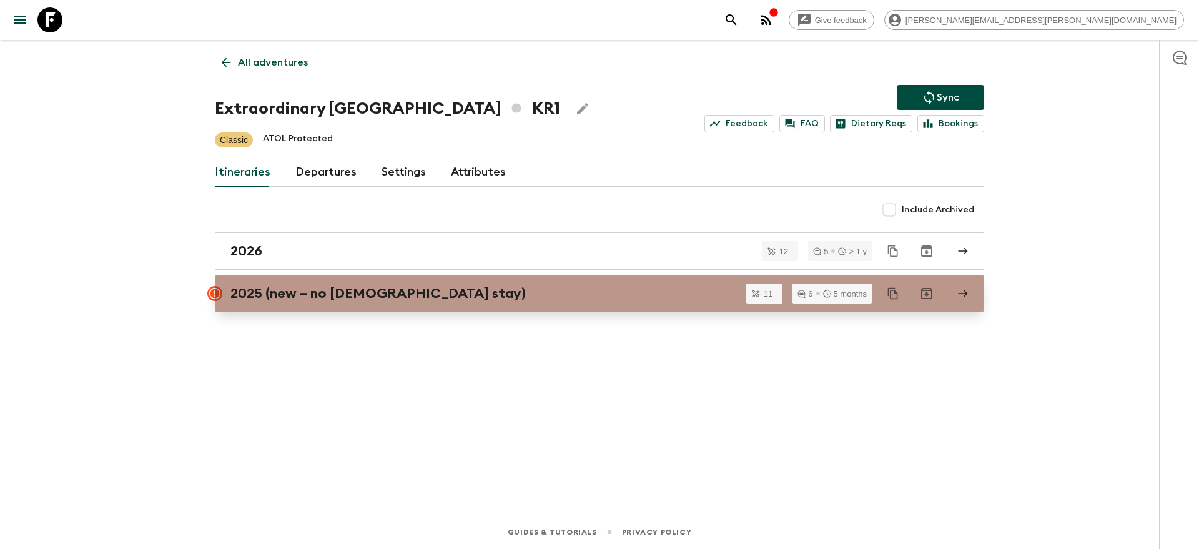
click at [498, 301] on div "2025 (new – no [DEMOGRAPHIC_DATA] stay)" at bounding box center [587, 293] width 714 height 16
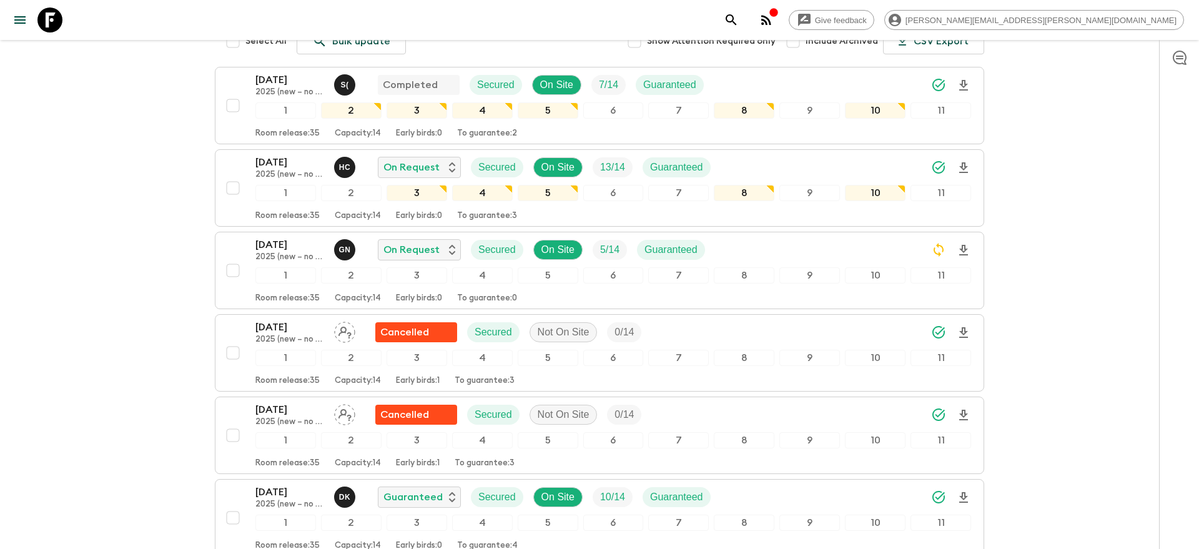
scroll to position [264, 0]
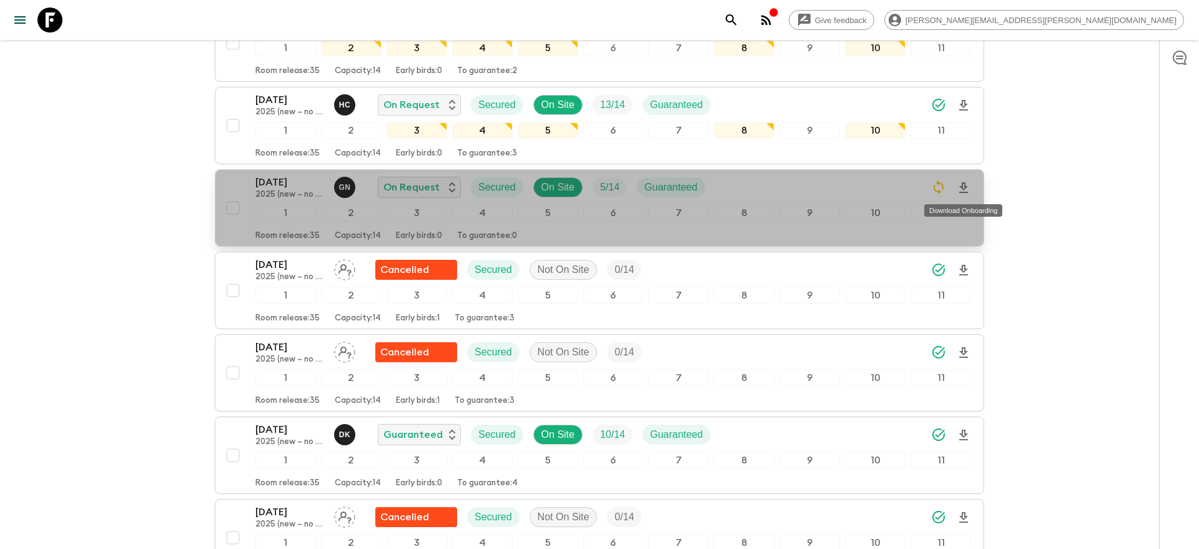
click at [964, 185] on icon "Download Onboarding" at bounding box center [963, 187] width 9 height 11
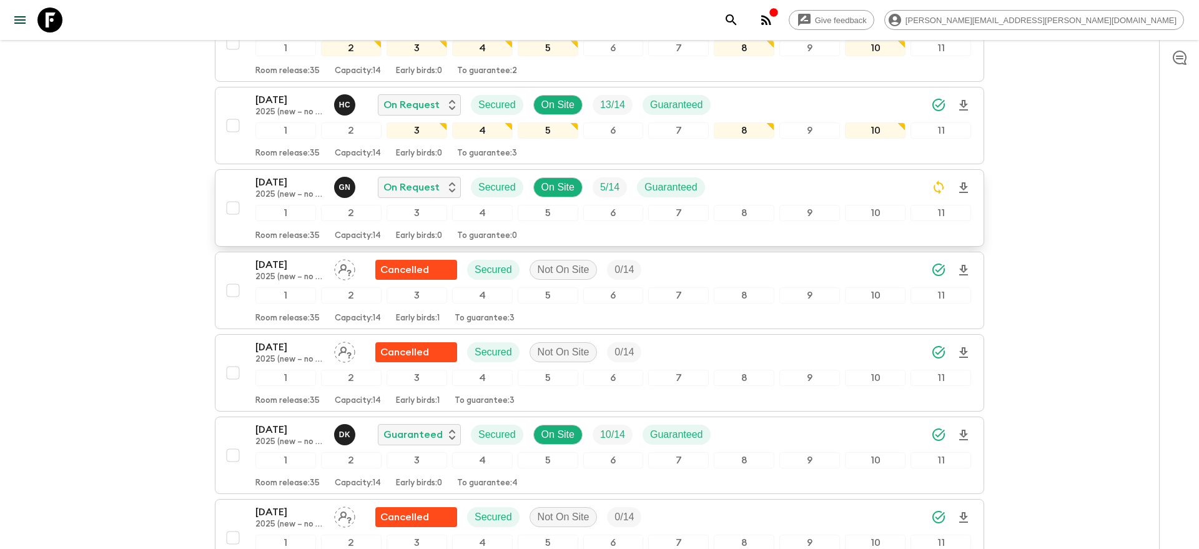
click at [736, 22] on icon "search adventures" at bounding box center [731, 19] width 11 height 11
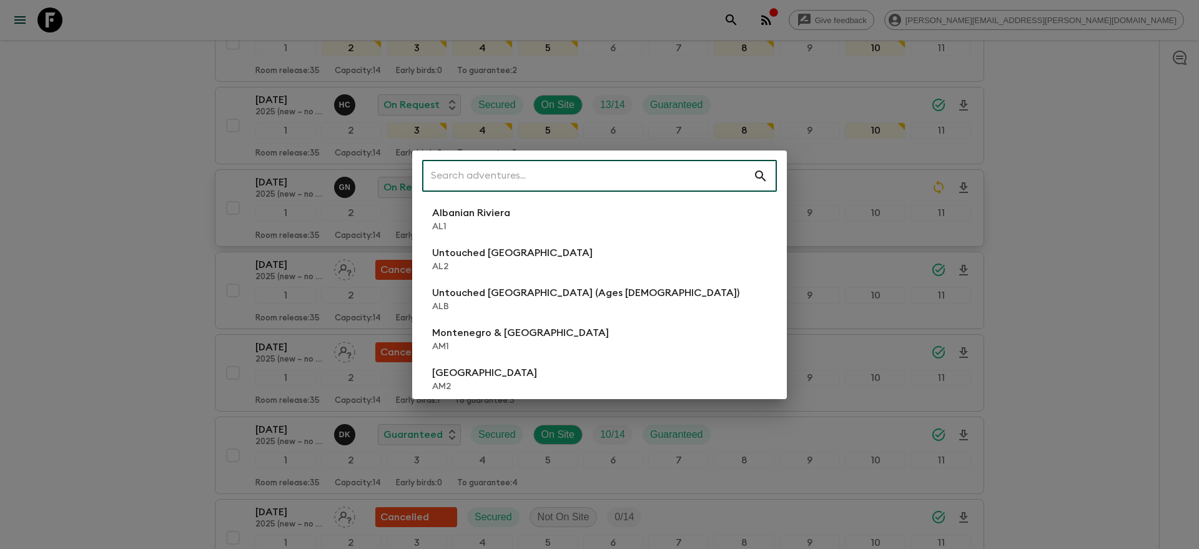
click at [660, 179] on input "text" at bounding box center [587, 176] width 331 height 35
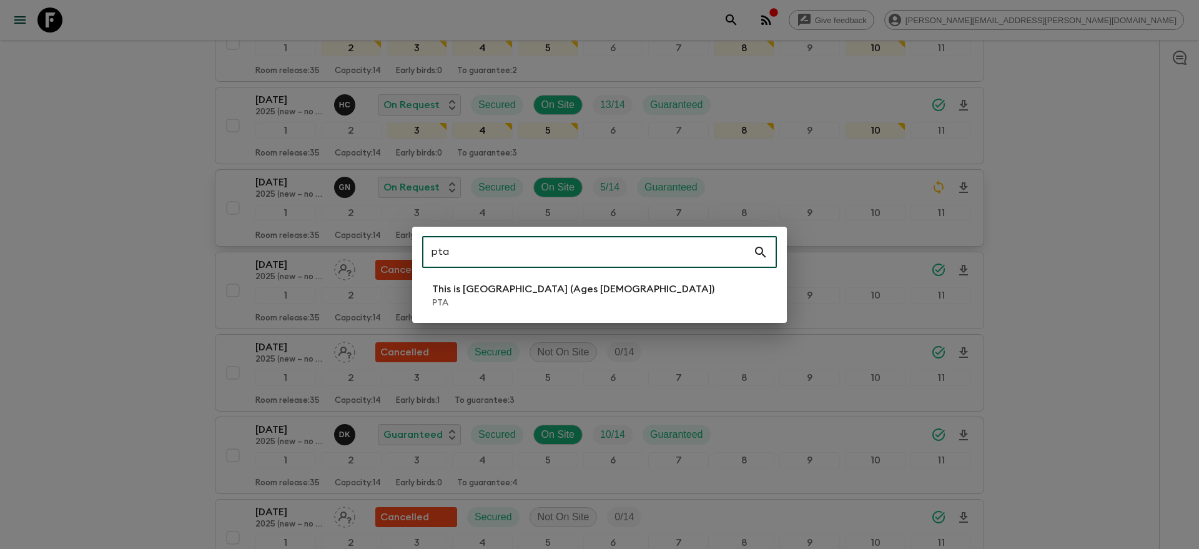
type input "pta"
click at [601, 292] on li "This is [GEOGRAPHIC_DATA] (Ages [DEMOGRAPHIC_DATA]) PTA" at bounding box center [599, 295] width 355 height 35
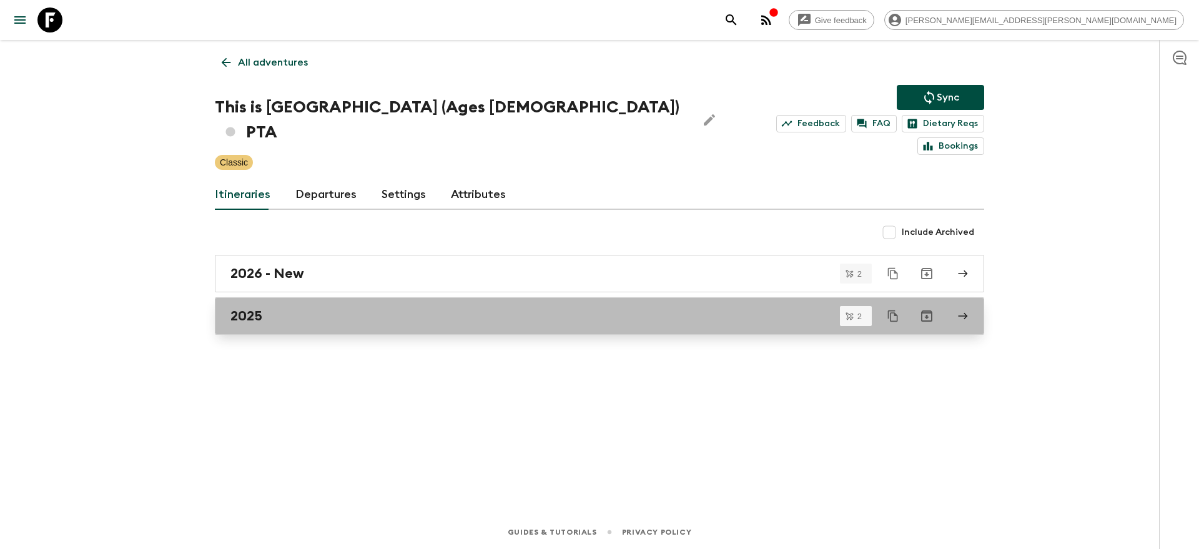
click at [287, 308] on div "2025" at bounding box center [587, 316] width 714 height 16
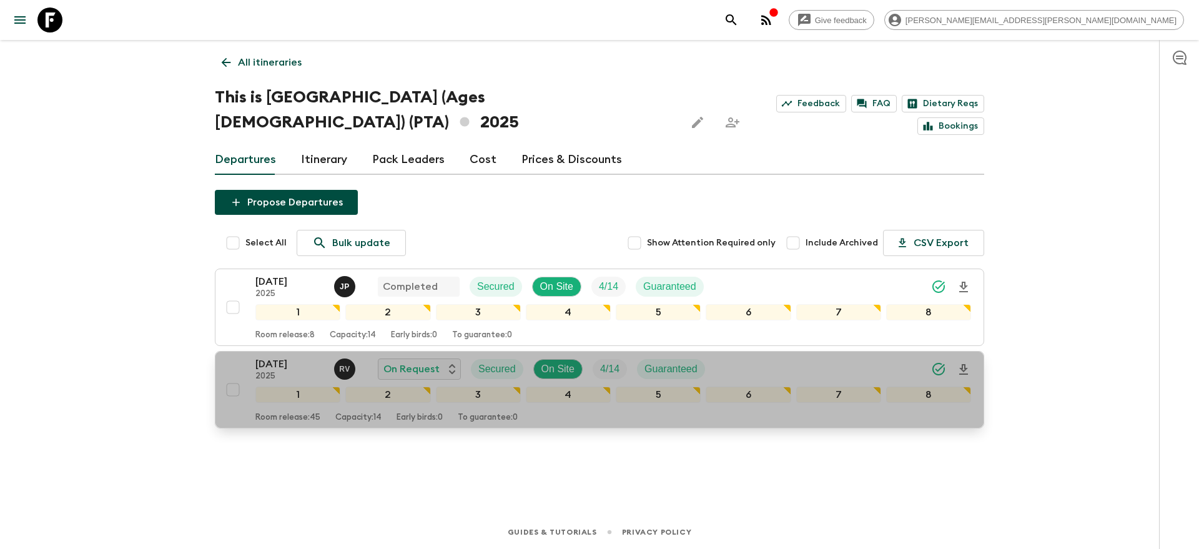
click at [965, 364] on icon "Download Onboarding" at bounding box center [963, 369] width 9 height 11
